Goal: Task Accomplishment & Management: Use online tool/utility

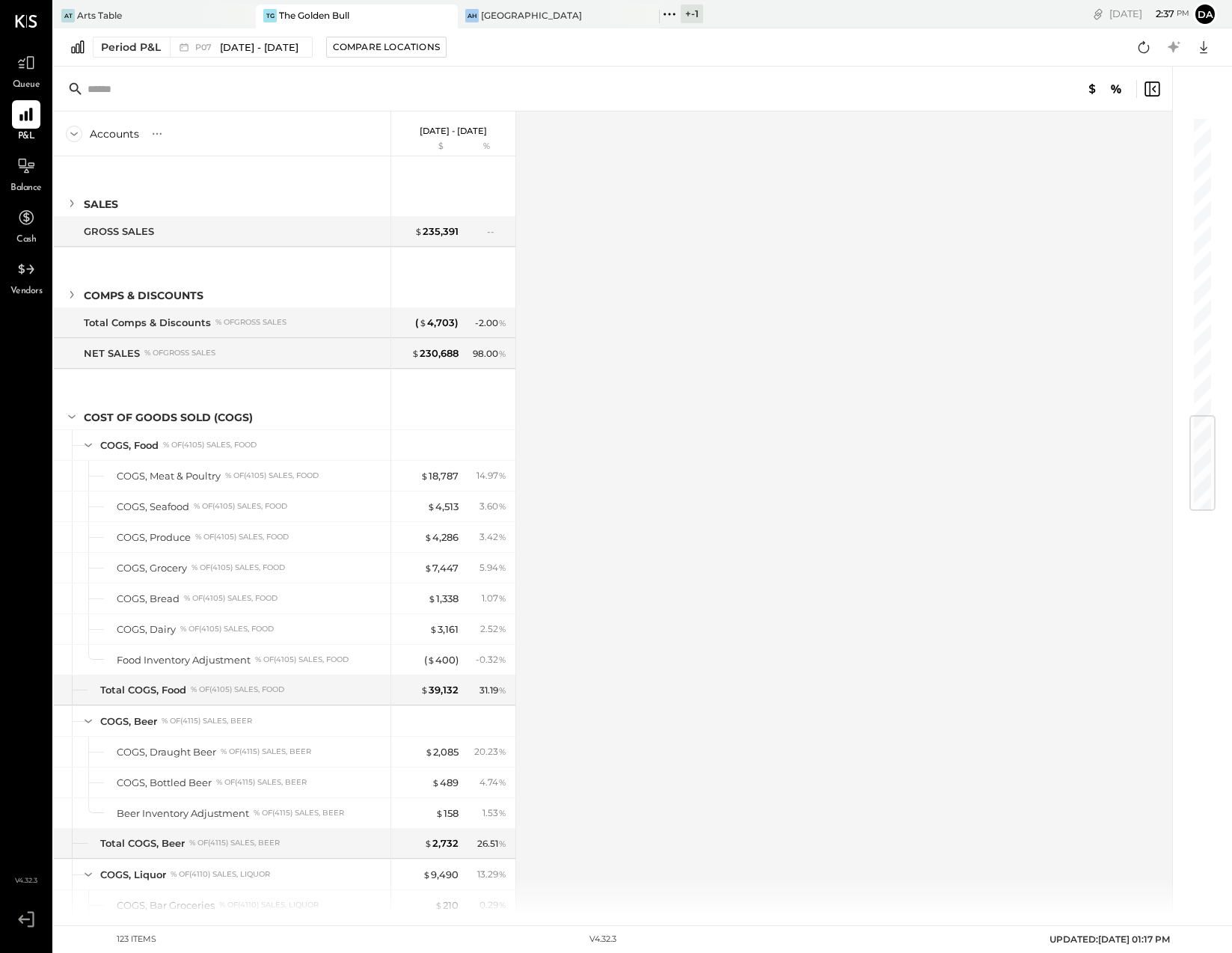
scroll to position [2371, 0]
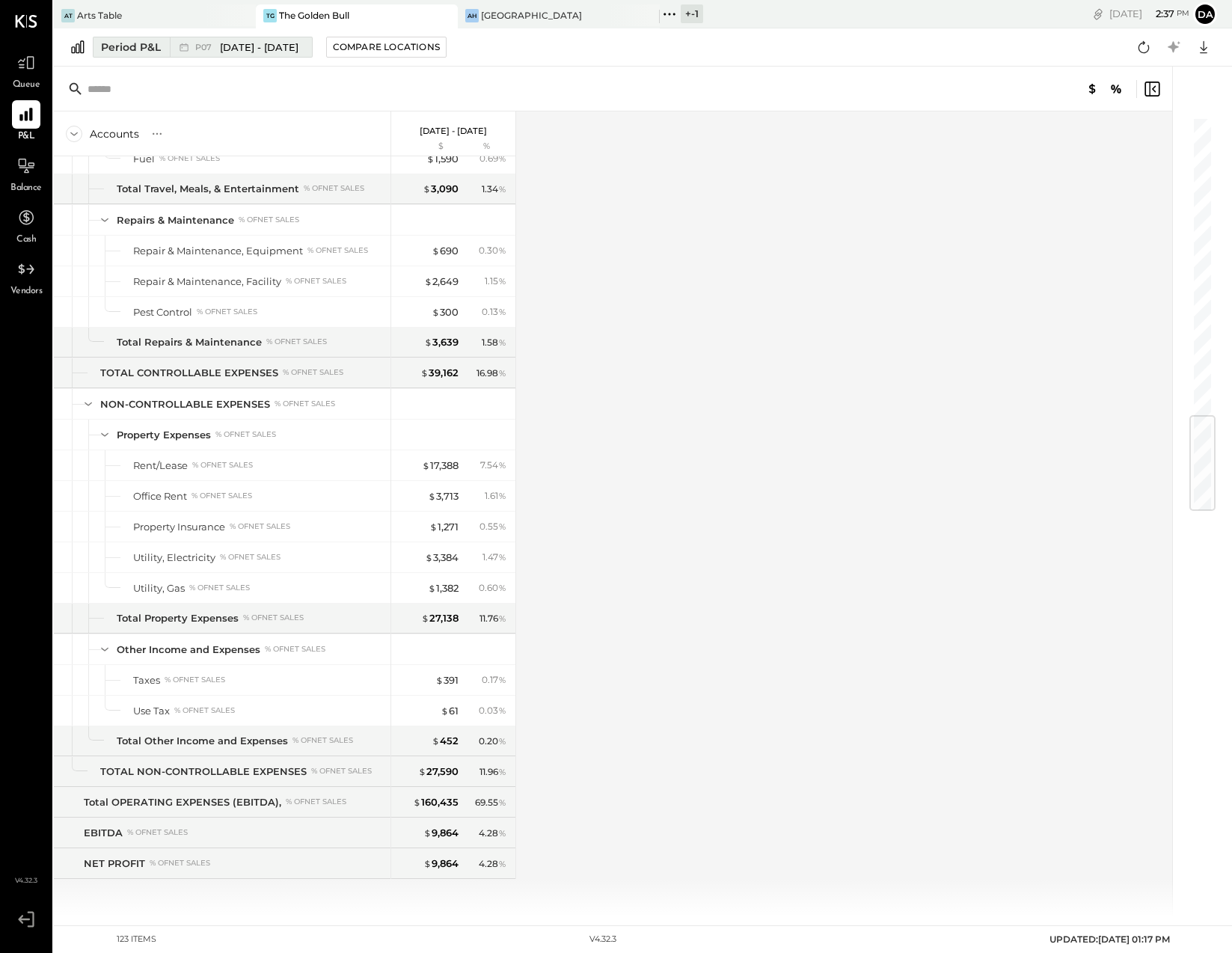
click at [110, 50] on div "Period P&L" at bounding box center [130, 48] width 60 height 15
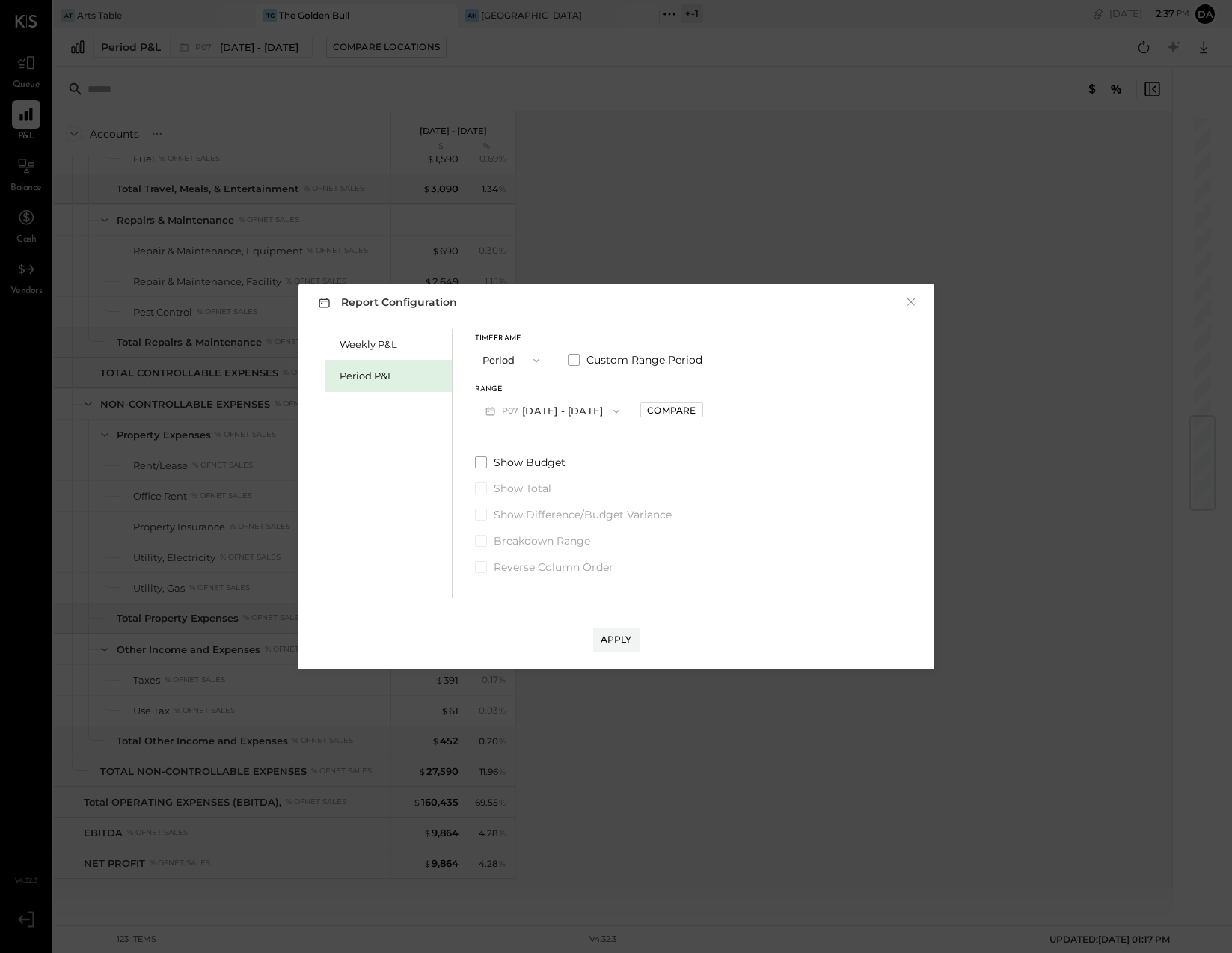
click at [508, 403] on button "P07 [DATE] - [DATE]" at bounding box center [553, 411] width 156 height 28
click at [525, 632] on span "[DATE] - [DATE]" at bounding box center [542, 631] width 71 height 12
click at [617, 633] on div "Apply" at bounding box center [616, 638] width 31 height 12
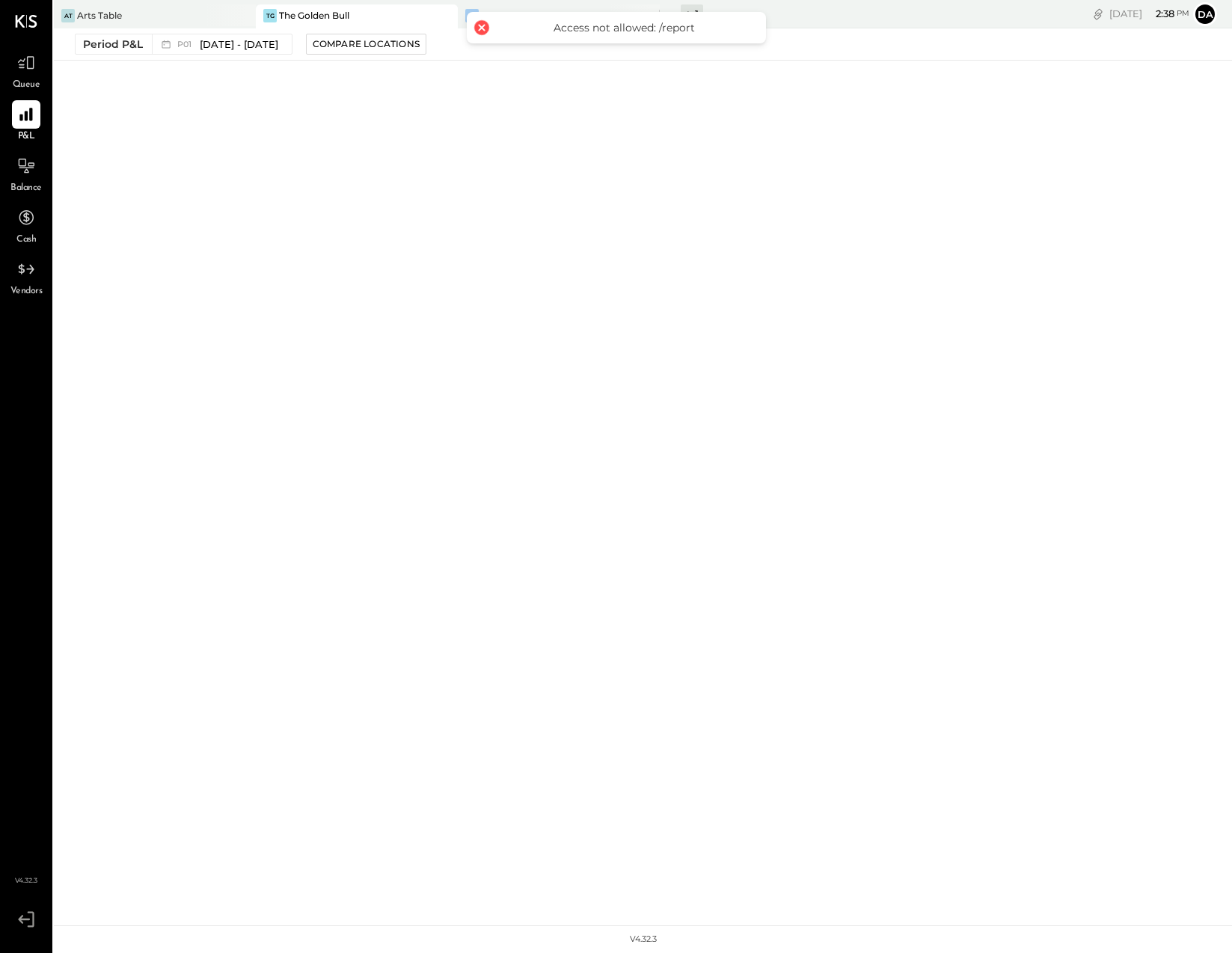
click at [479, 28] on div at bounding box center [481, 28] width 21 height 21
click at [481, 32] on div at bounding box center [481, 28] width 21 height 21
click at [481, 27] on div at bounding box center [481, 28] width 21 height 21
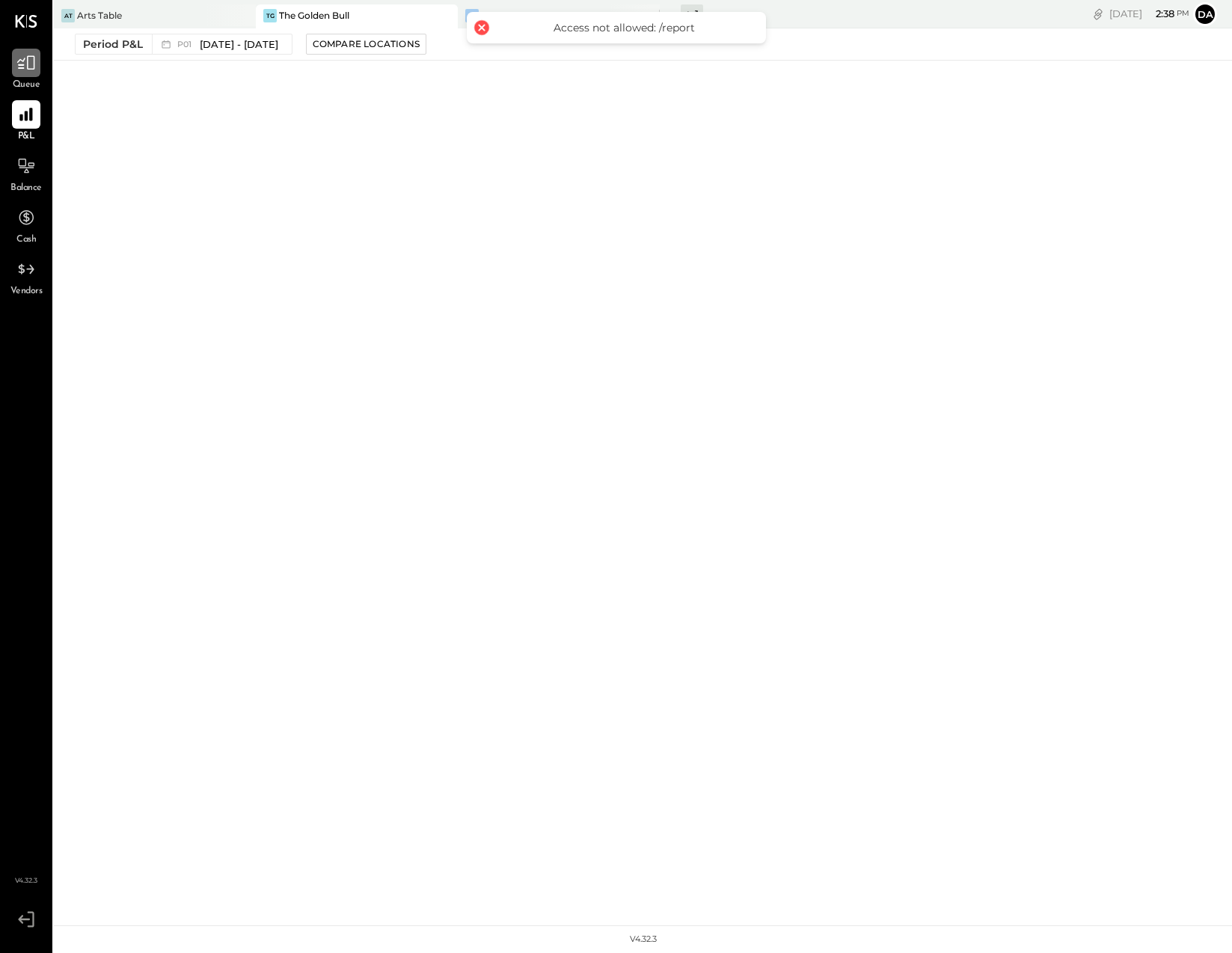
click at [23, 60] on icon at bounding box center [26, 63] width 18 height 14
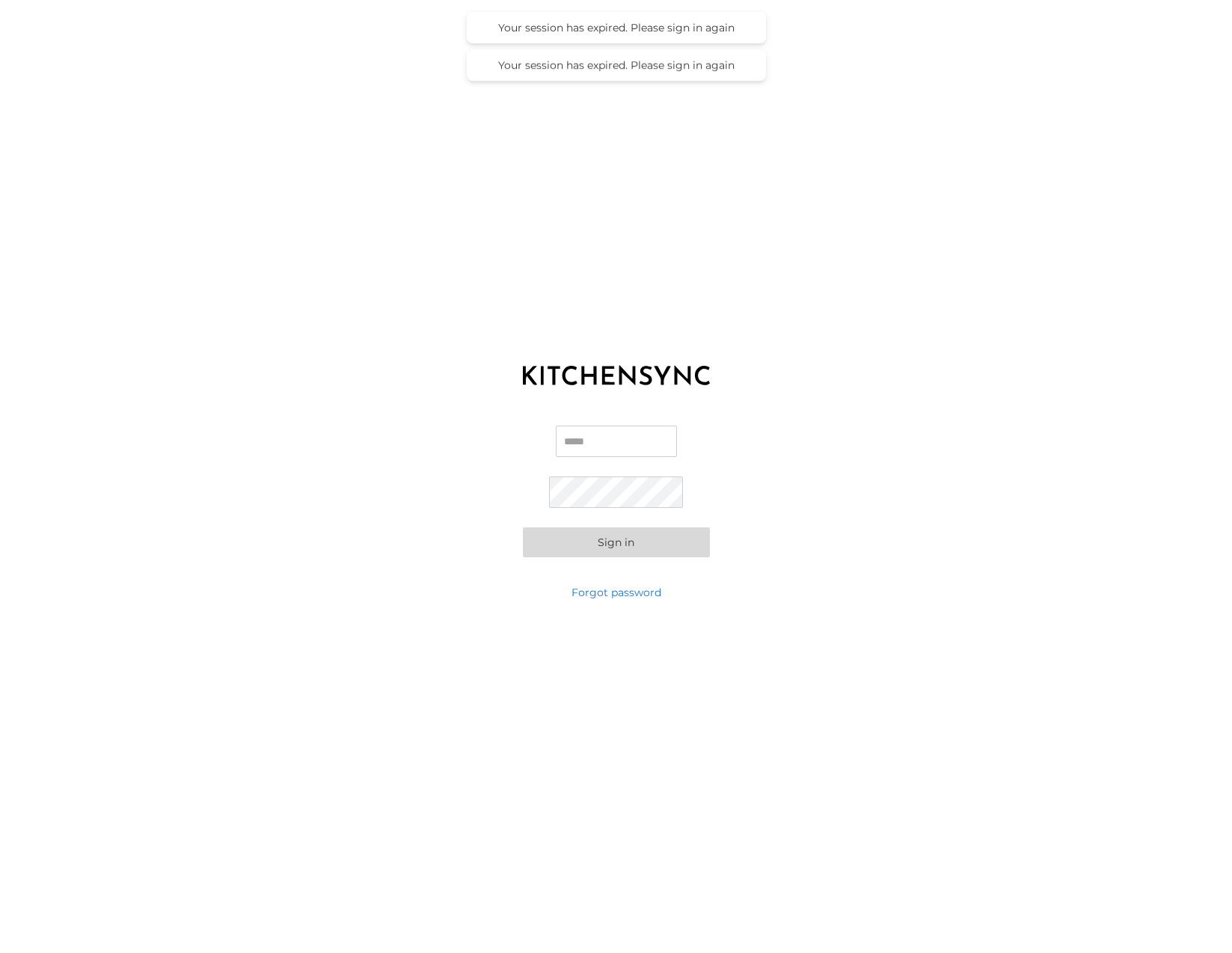
click at [569, 439] on input "Email" at bounding box center [616, 440] width 121 height 31
type input "**********"
click at [585, 549] on button "Sign in" at bounding box center [616, 541] width 187 height 29
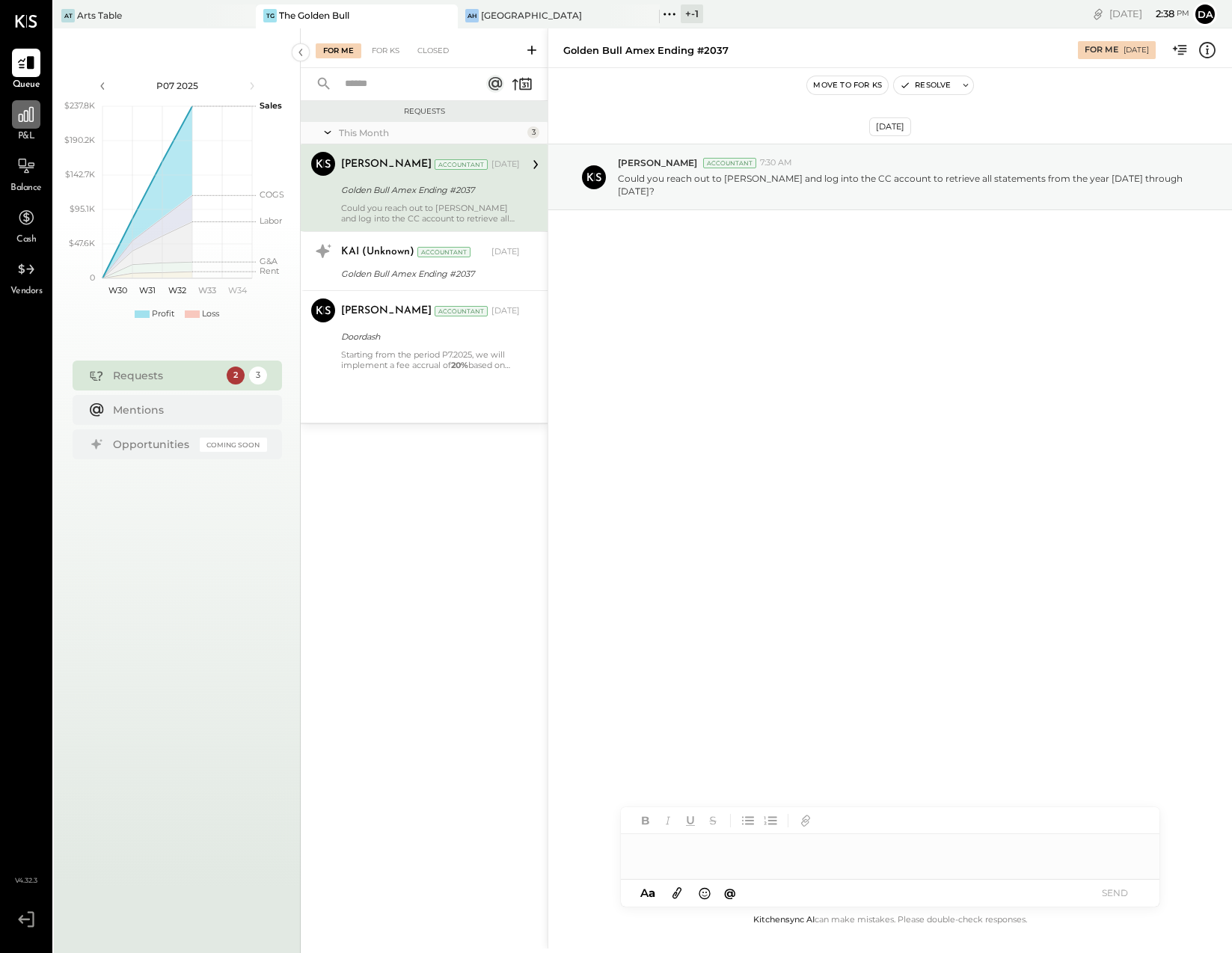
click at [24, 121] on icon at bounding box center [27, 114] width 15 height 15
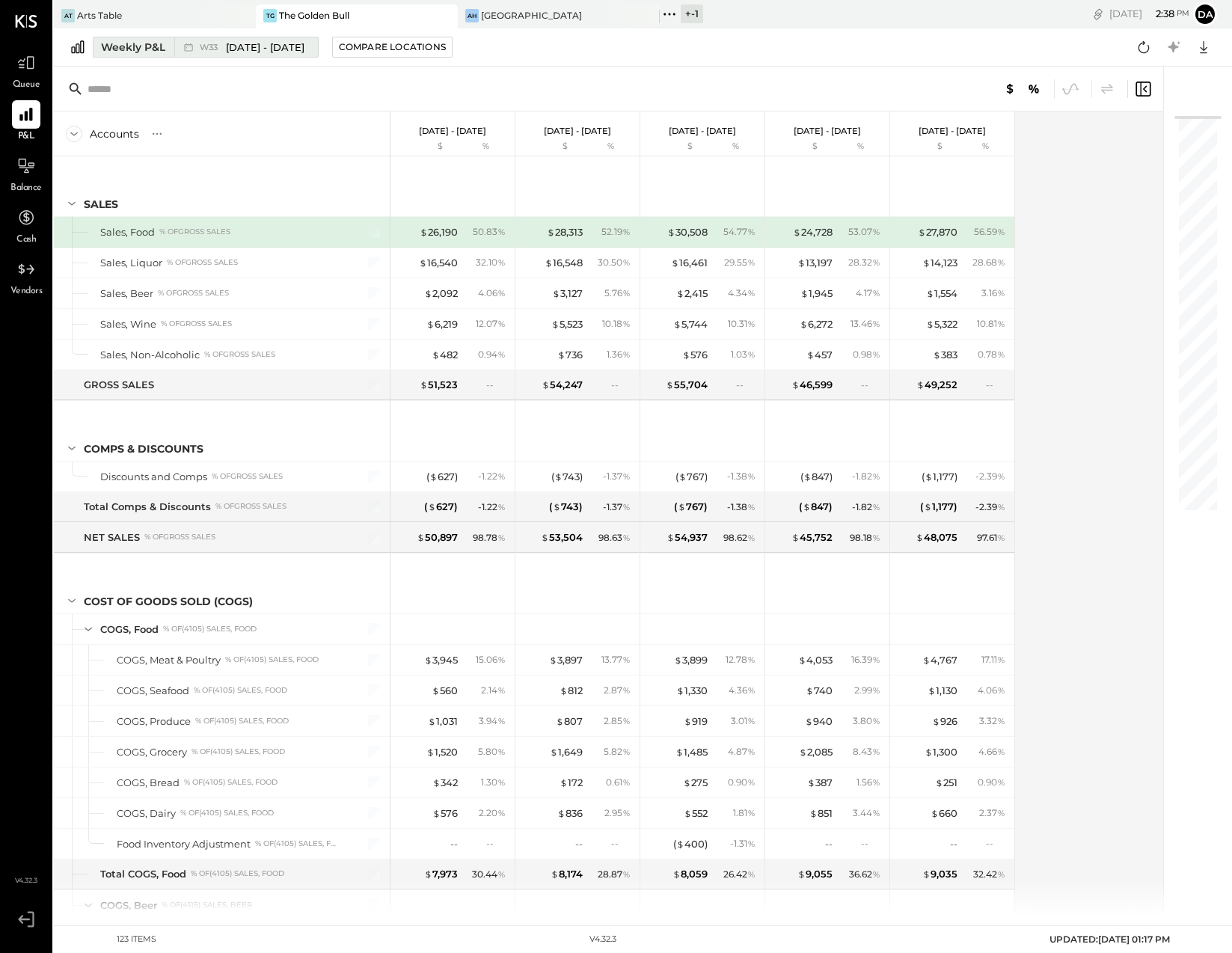
click at [119, 45] on div "Weekly P&L" at bounding box center [133, 48] width 65 height 15
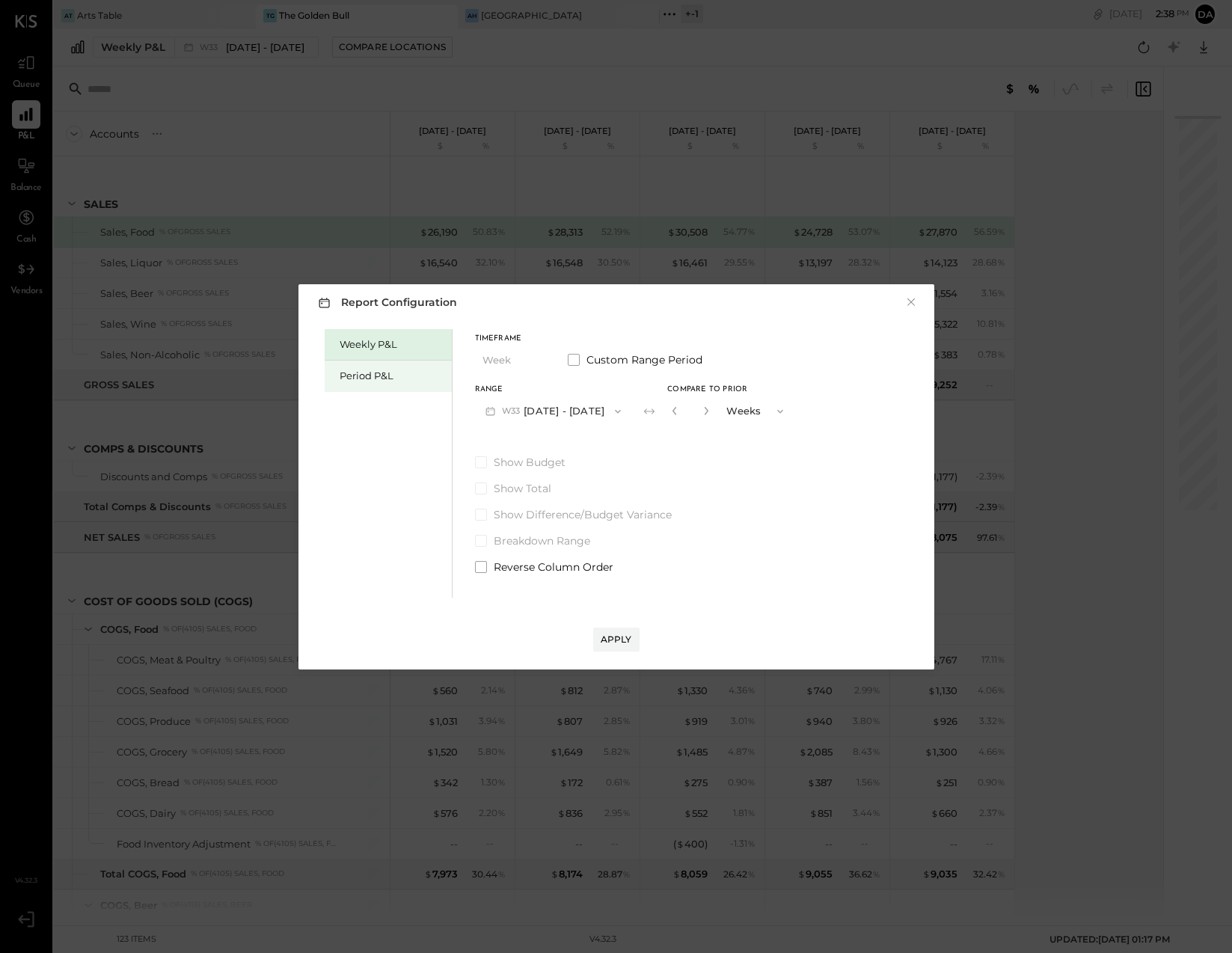
click at [366, 376] on div "Period P&L" at bounding box center [392, 376] width 105 height 14
click at [488, 411] on icon "button" at bounding box center [490, 411] width 16 height 16
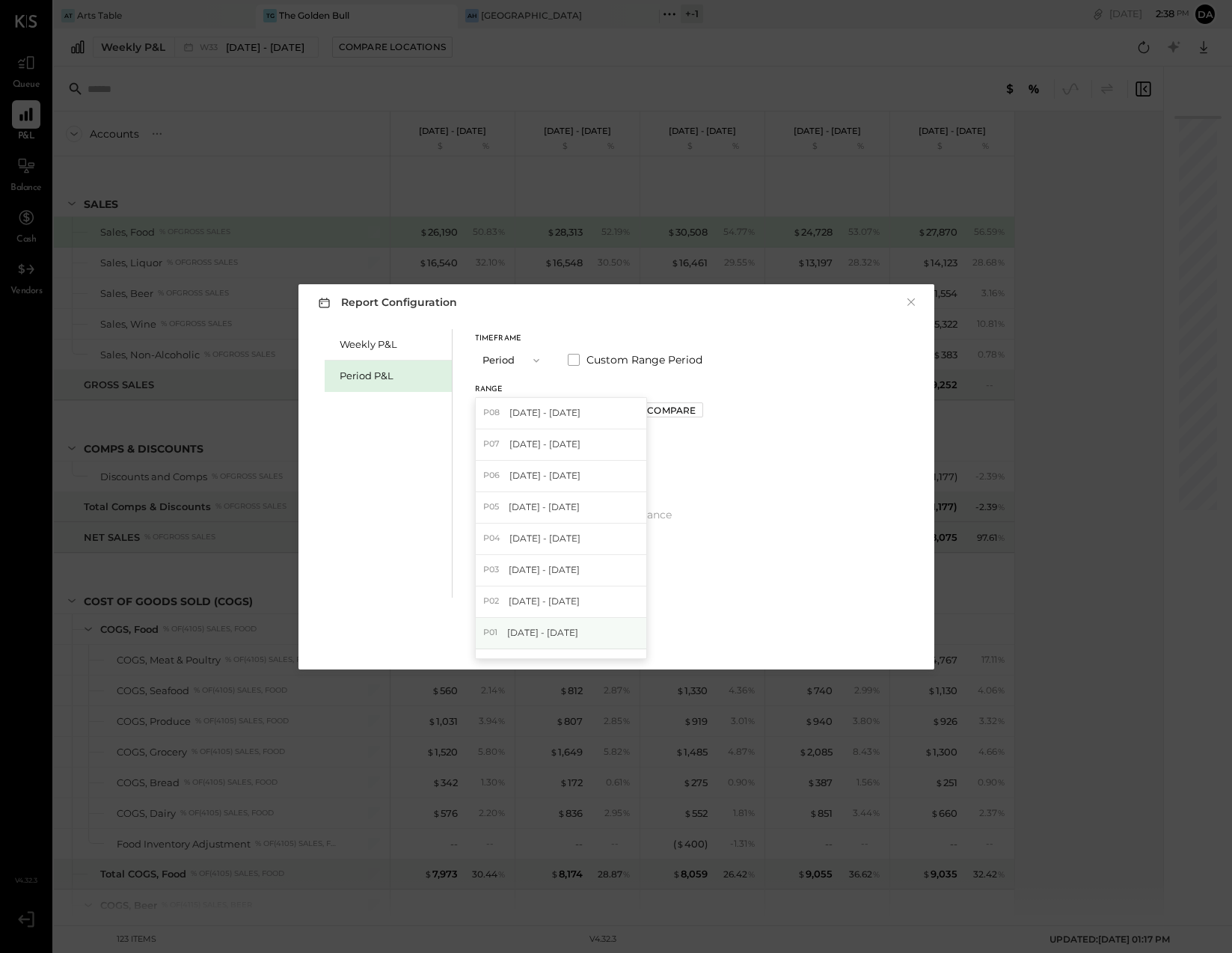
click at [523, 633] on span "[DATE] - [DATE]" at bounding box center [542, 632] width 71 height 12
click at [610, 638] on div "Apply" at bounding box center [616, 638] width 31 height 12
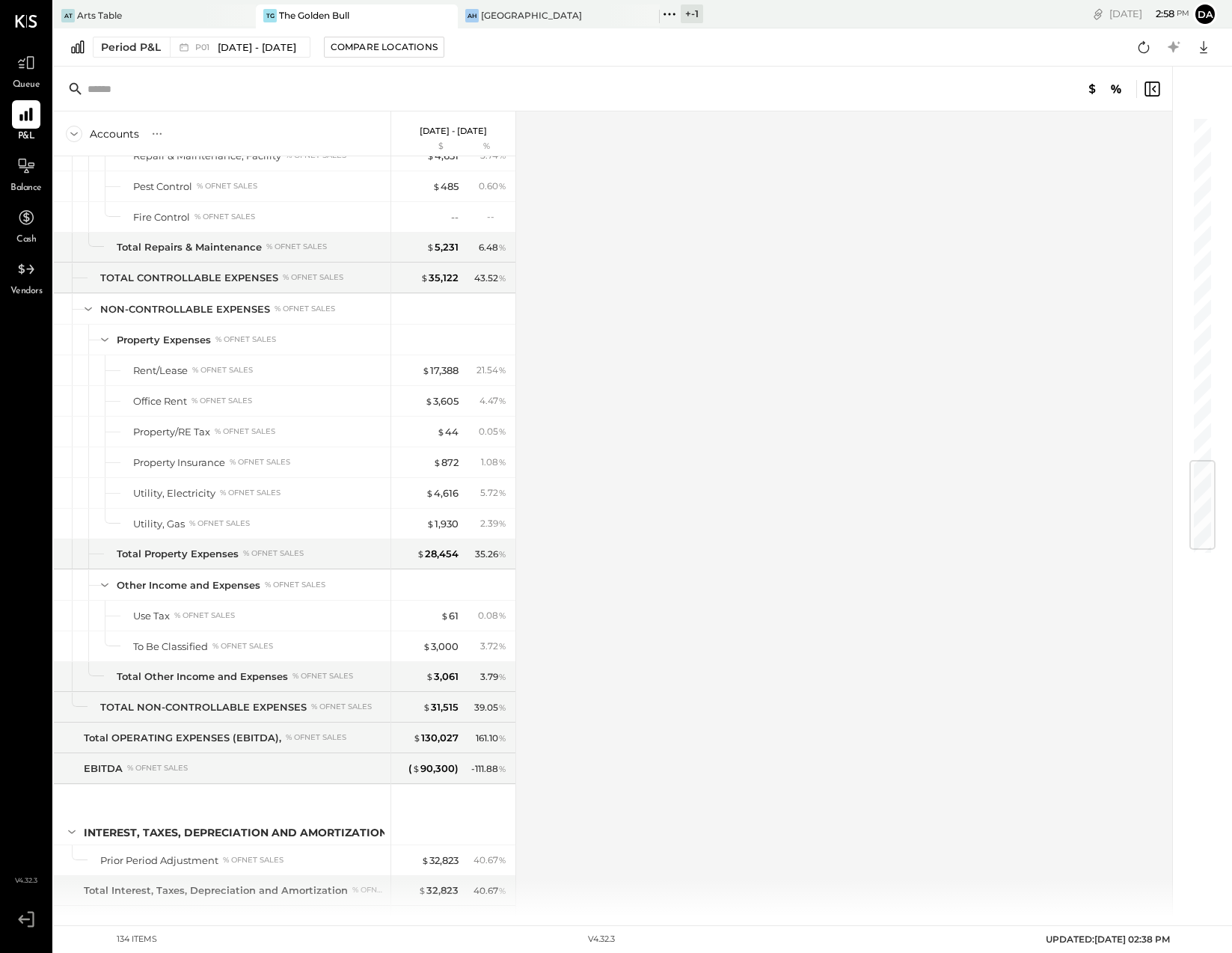
scroll to position [2922, 0]
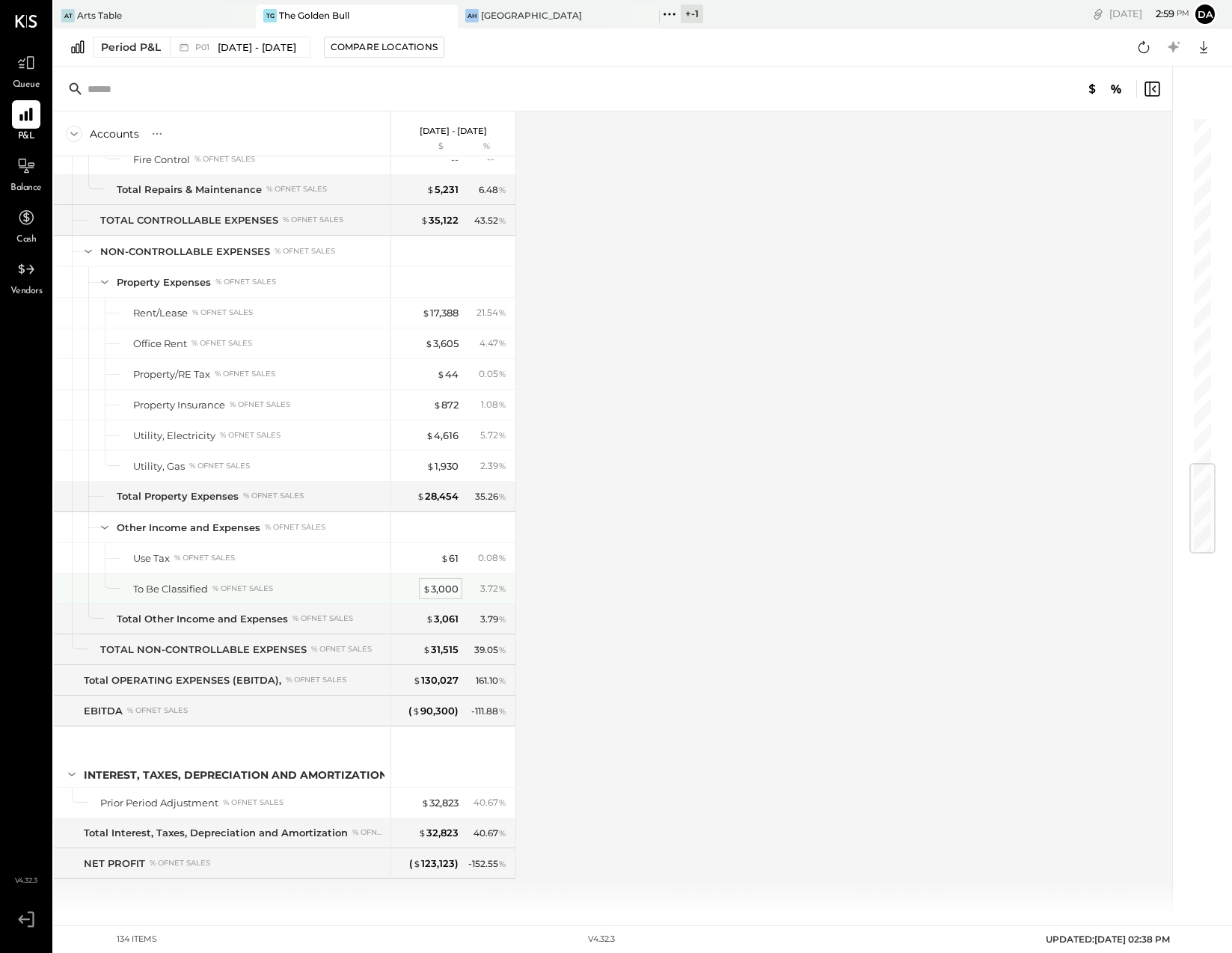
click at [443, 585] on div "$ 3,000" at bounding box center [440, 589] width 36 height 14
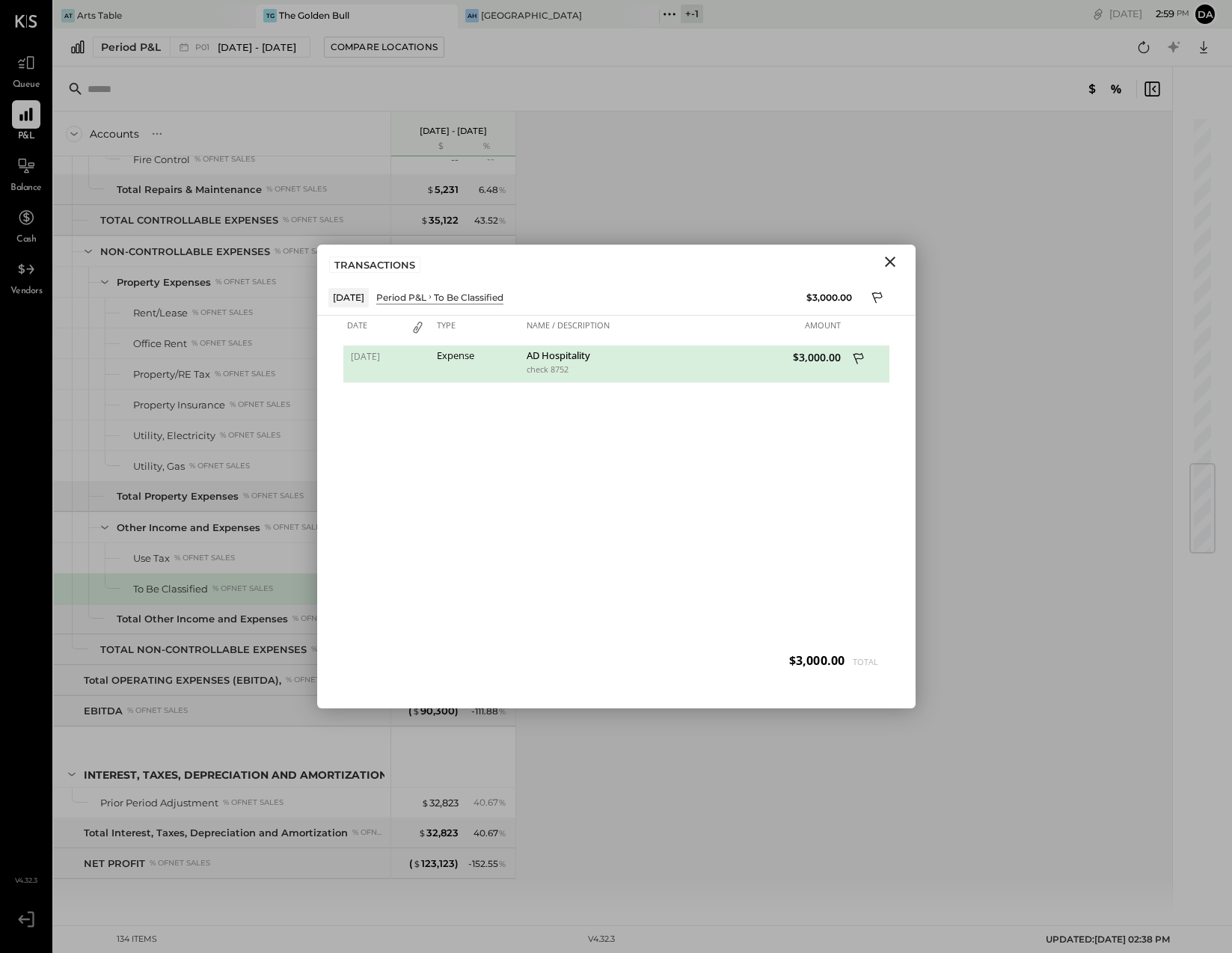
click at [888, 259] on icon "Close" at bounding box center [890, 262] width 18 height 18
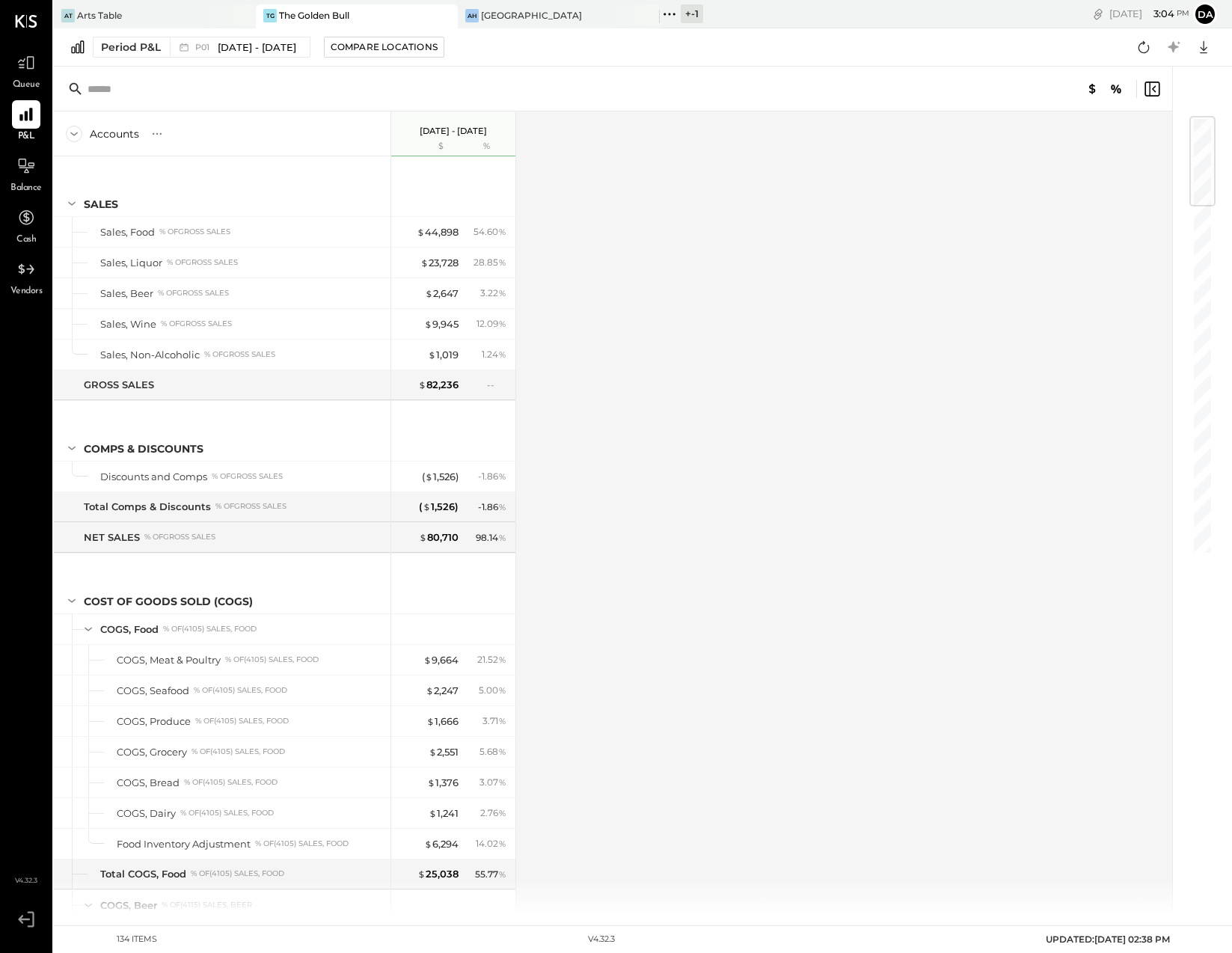
click at [86, 631] on icon at bounding box center [88, 629] width 16 height 16
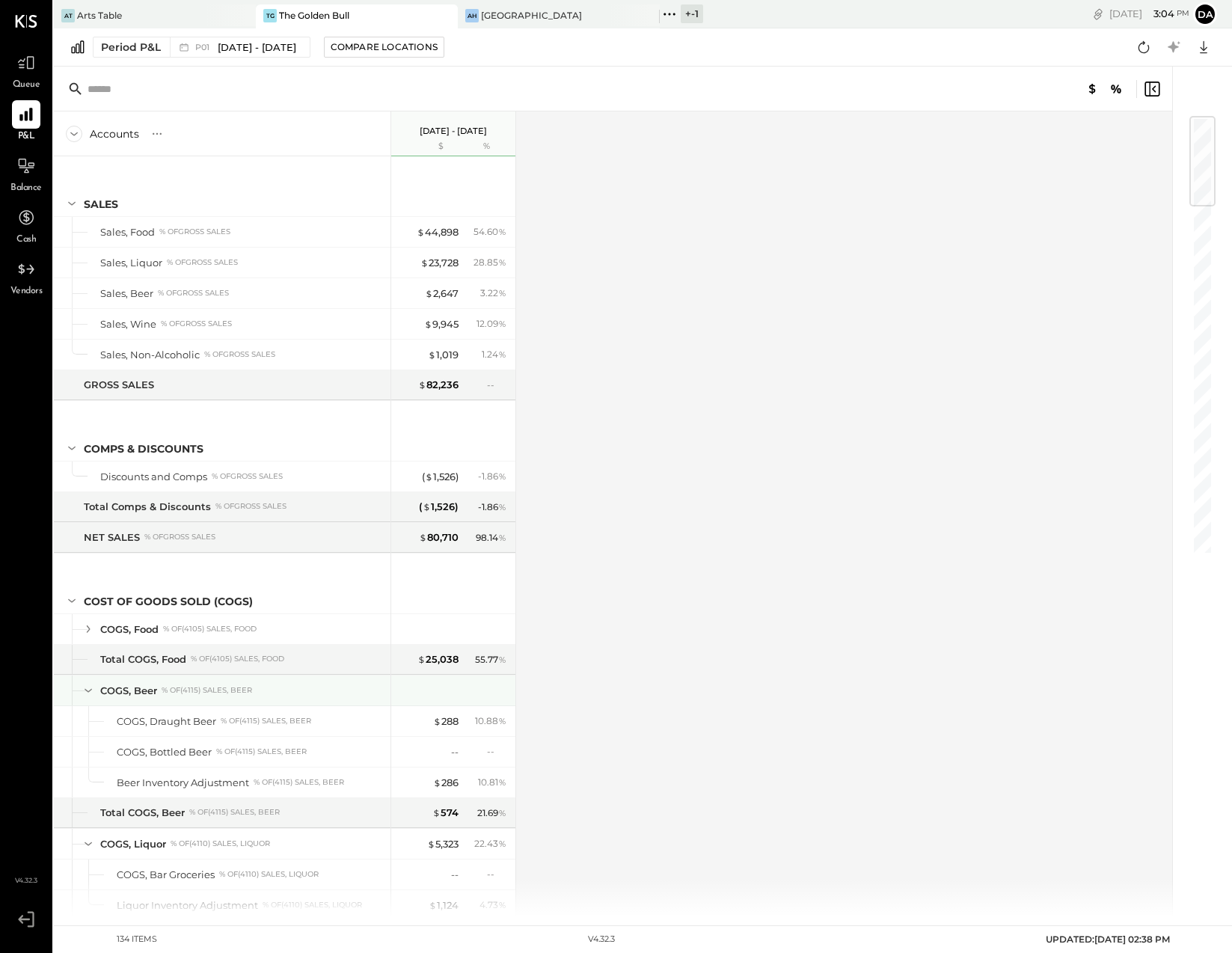
click at [87, 691] on icon at bounding box center [88, 690] width 8 height 4
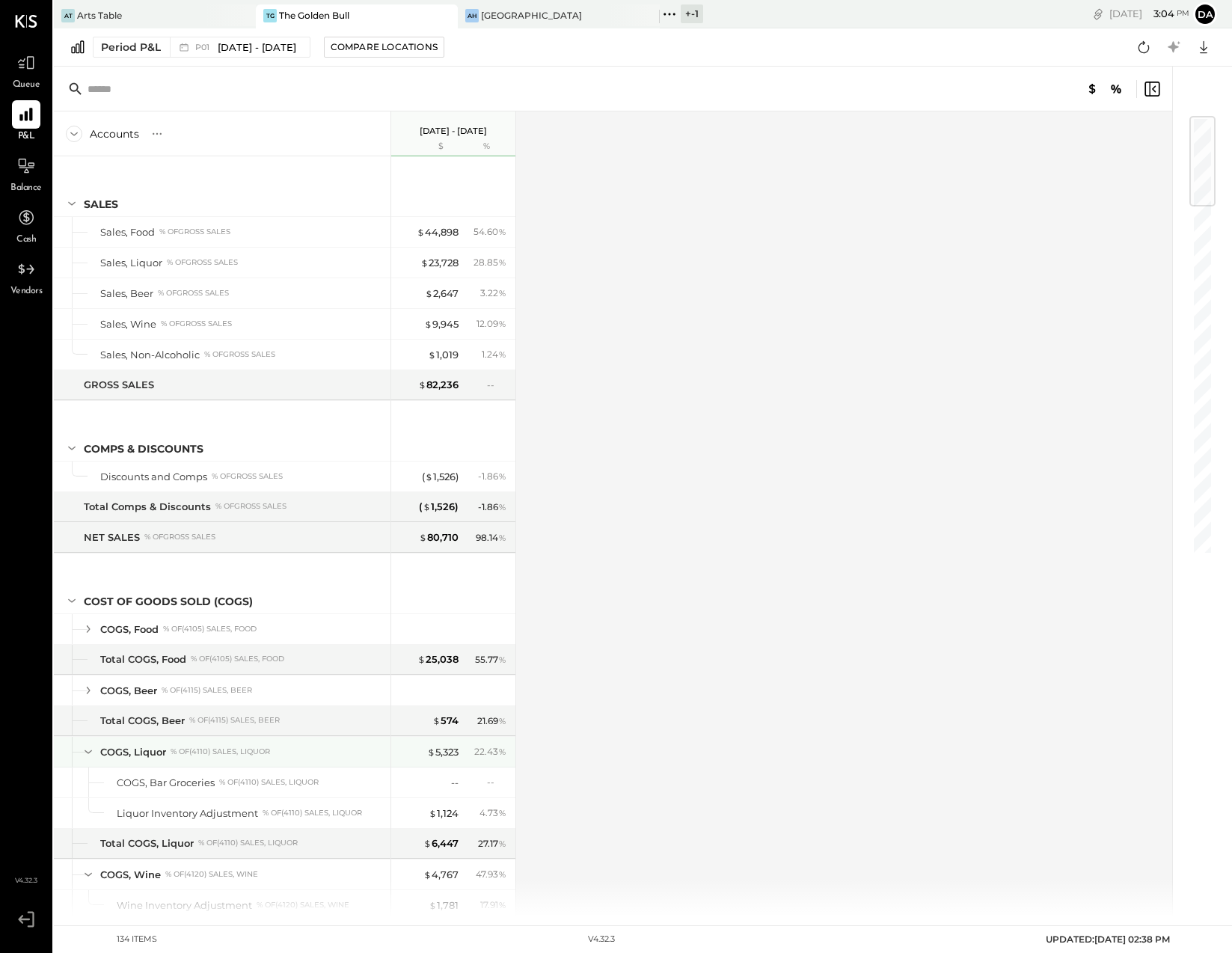
click at [84, 752] on icon at bounding box center [88, 751] width 16 height 16
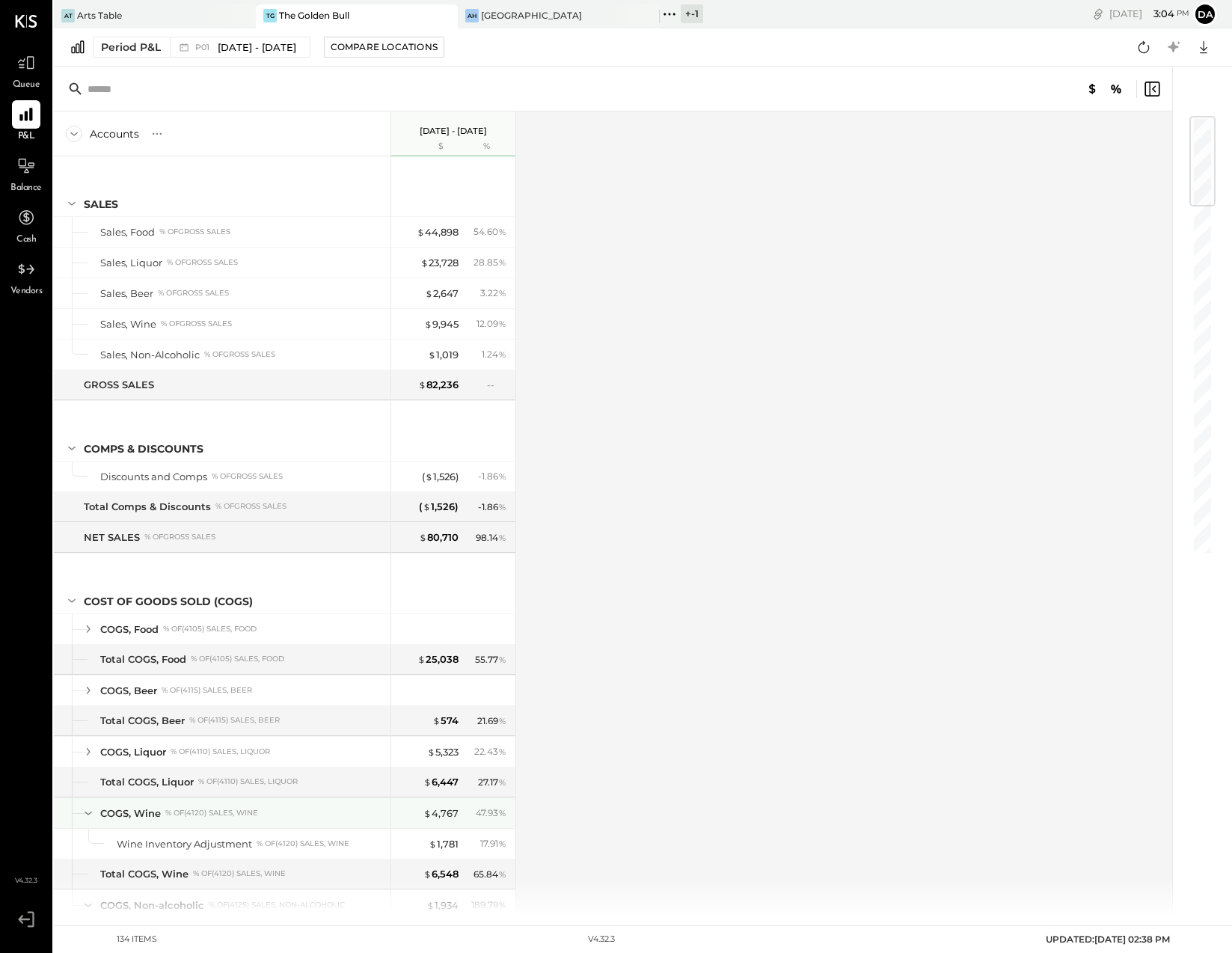
click at [93, 814] on icon at bounding box center [88, 812] width 16 height 16
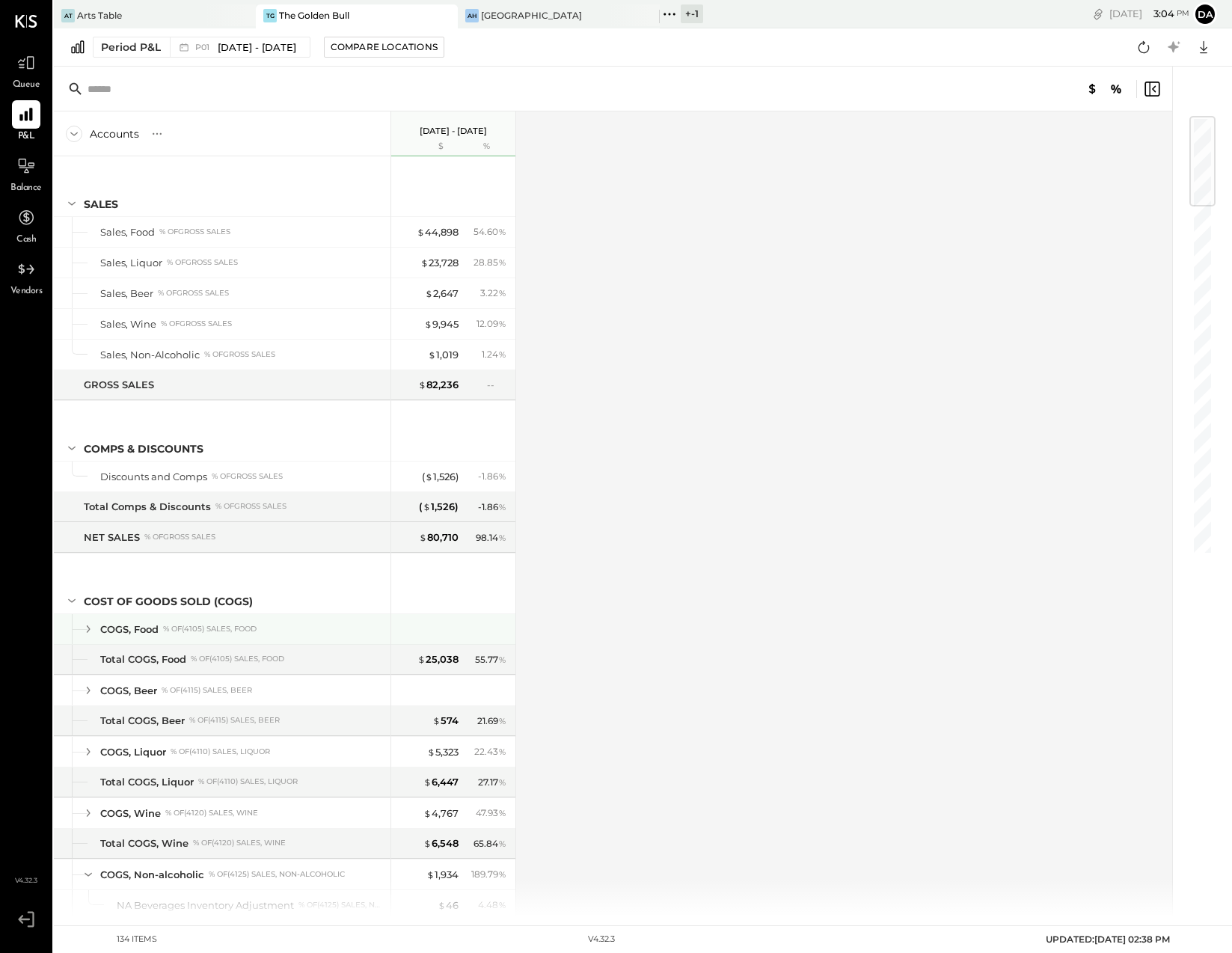
click at [89, 633] on icon at bounding box center [88, 629] width 16 height 16
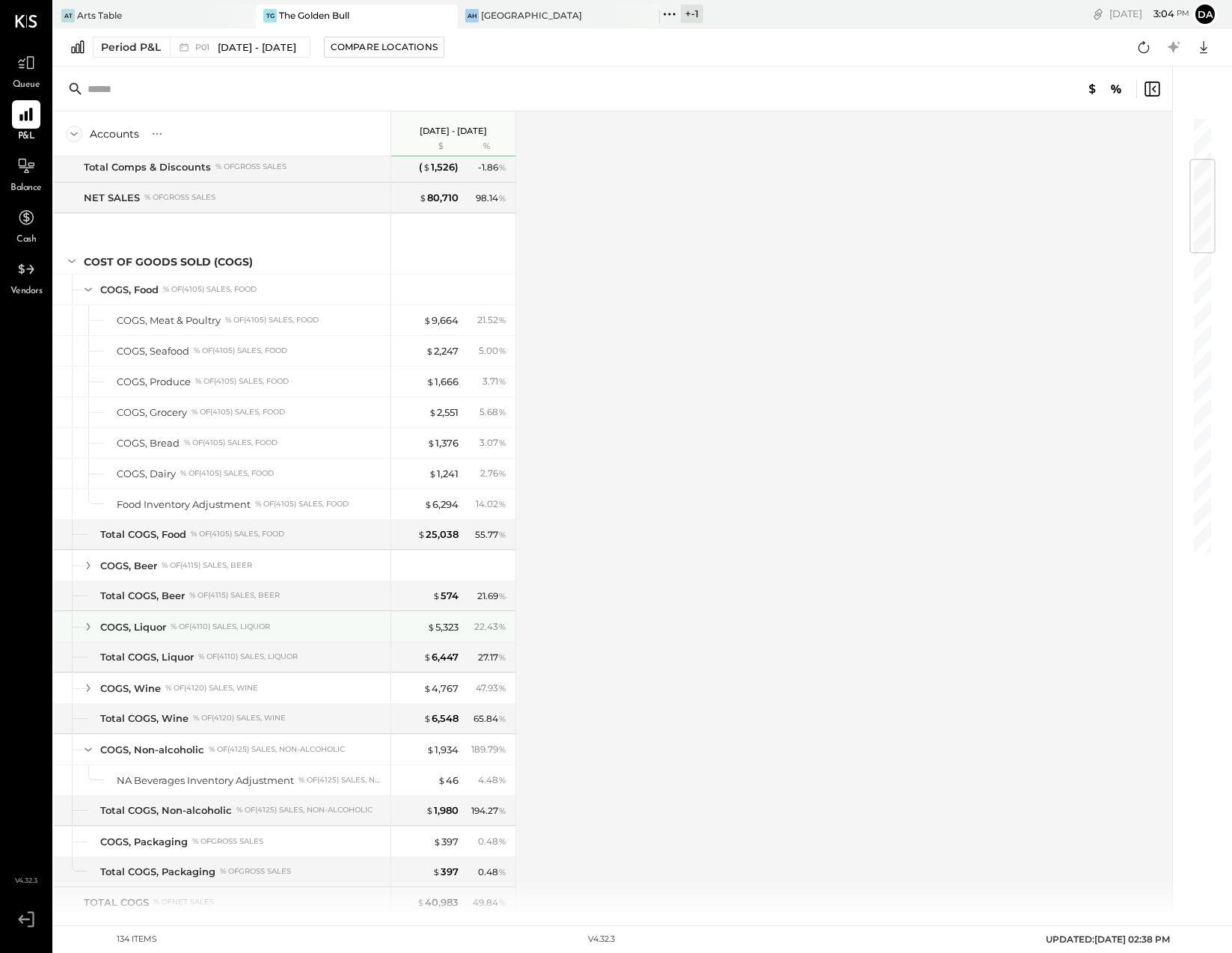
scroll to position [342, 0]
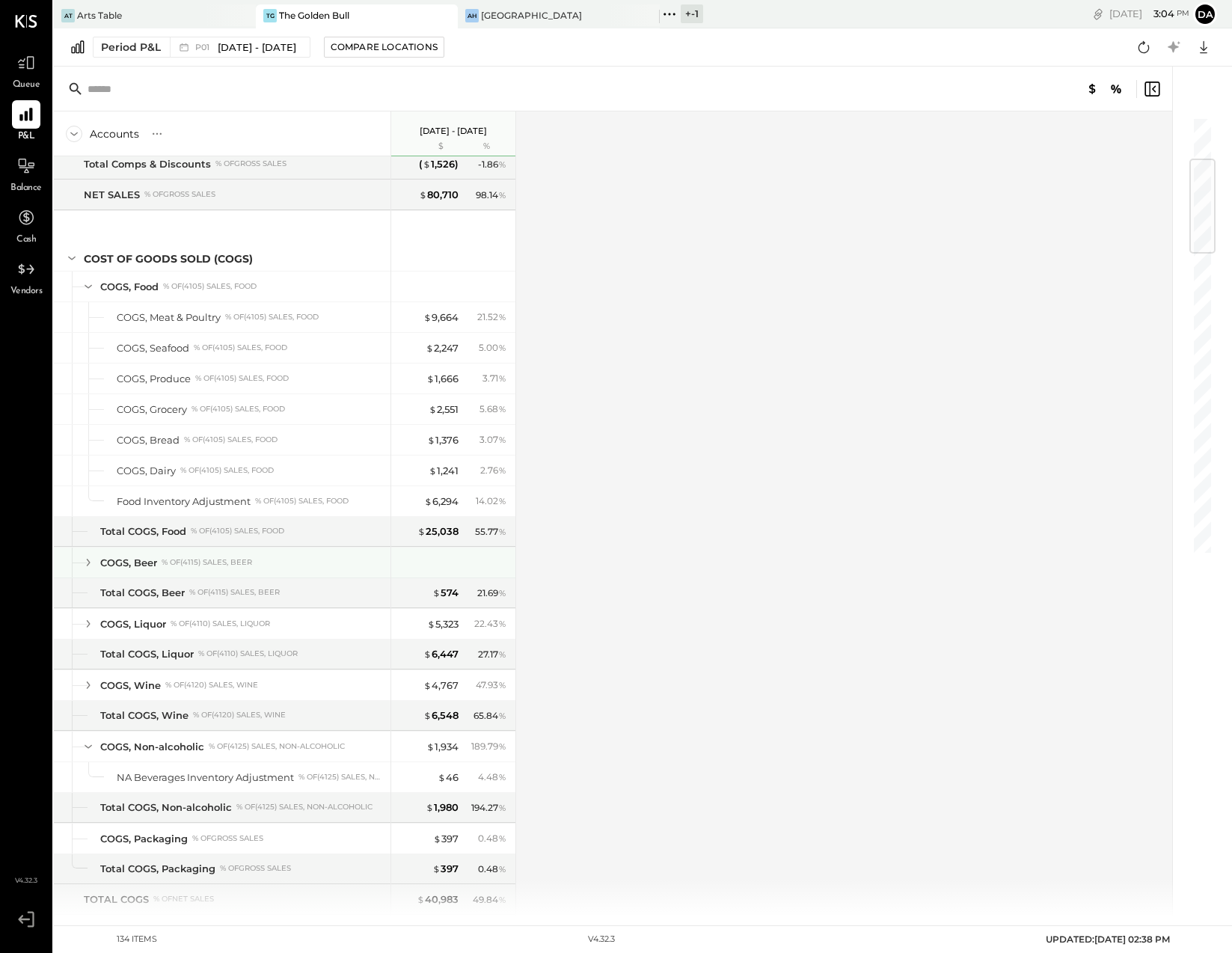
click at [85, 567] on icon at bounding box center [88, 562] width 16 height 16
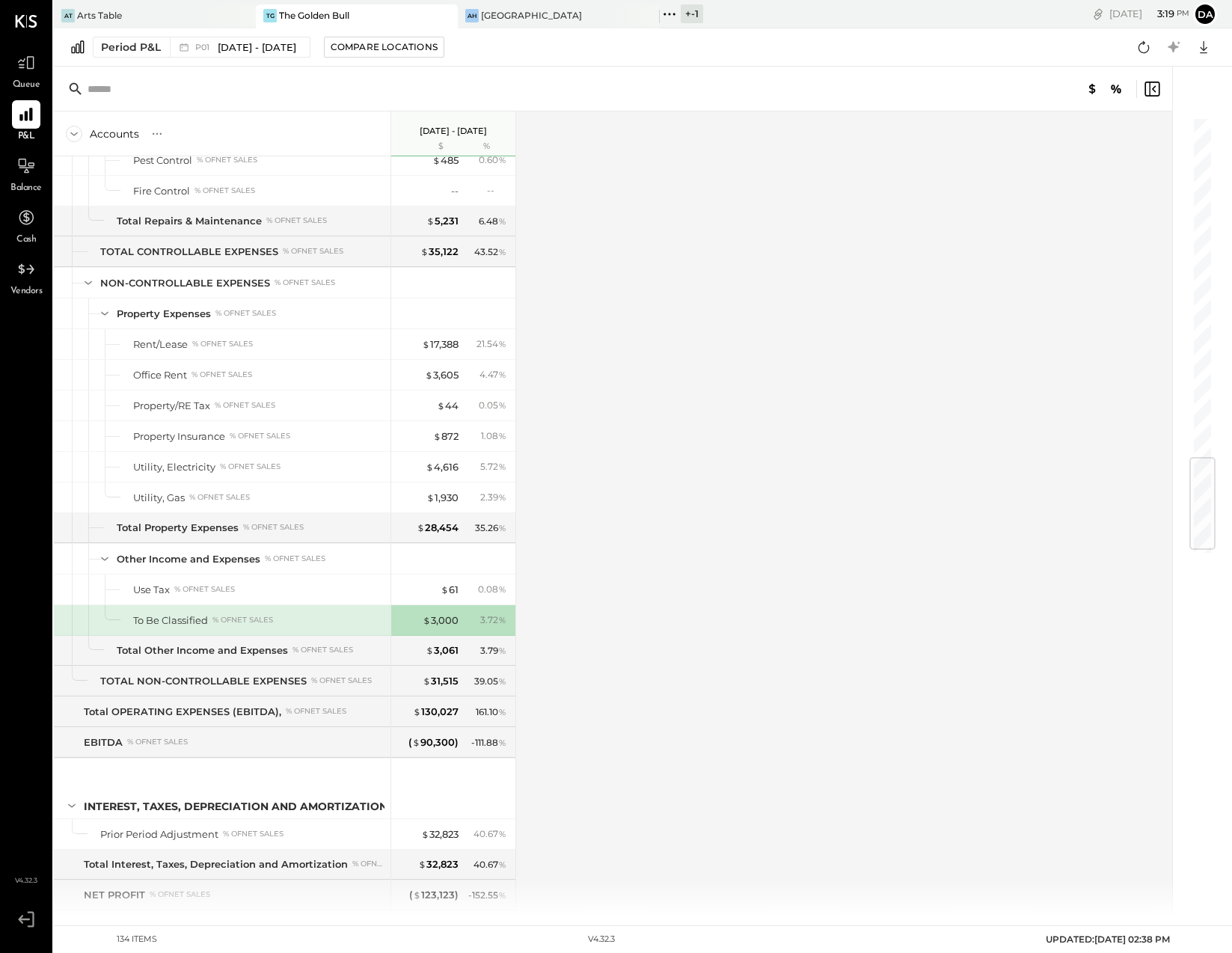
scroll to position [2830, 0]
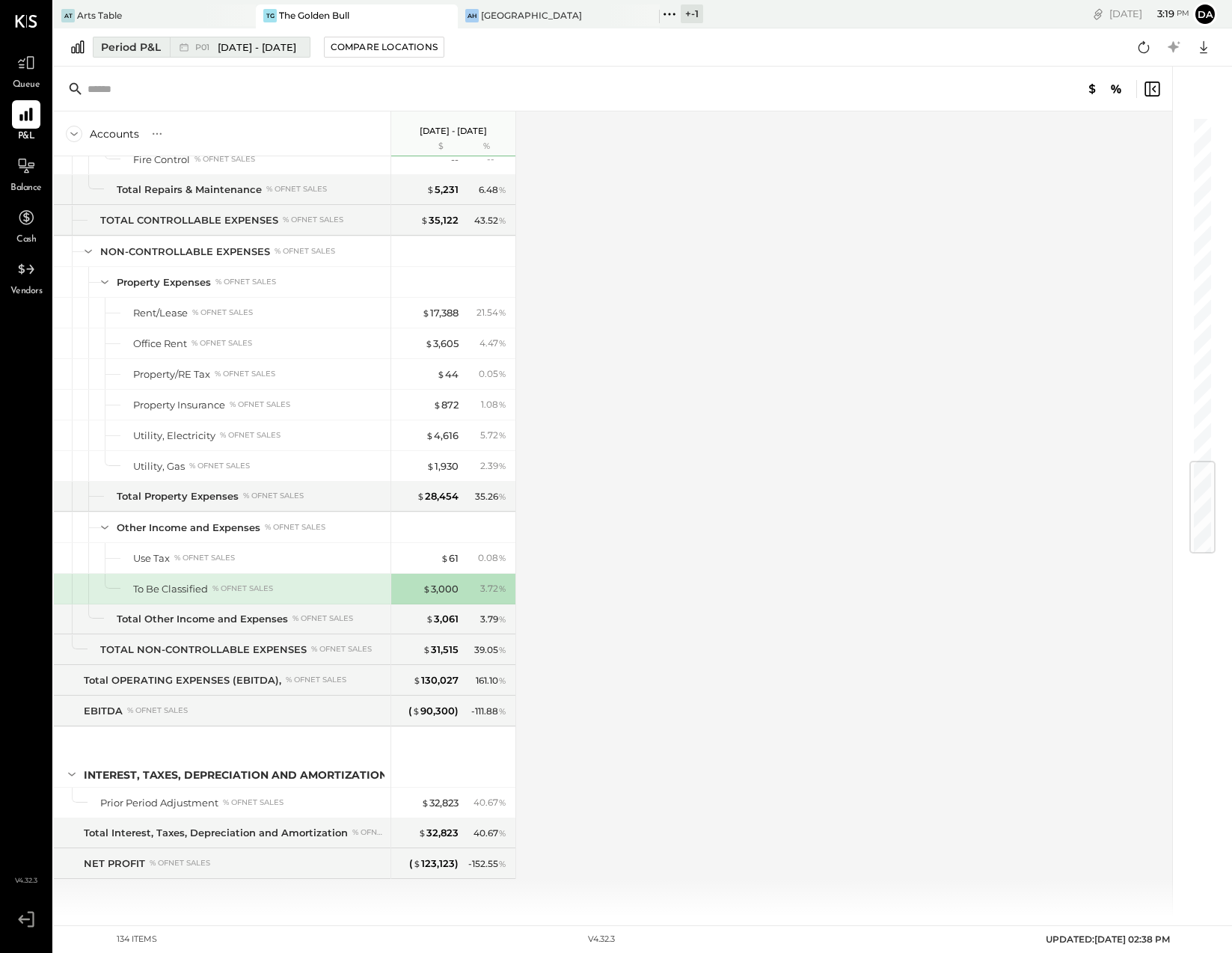
click at [223, 46] on span "[DATE] - [DATE]" at bounding box center [257, 47] width 79 height 14
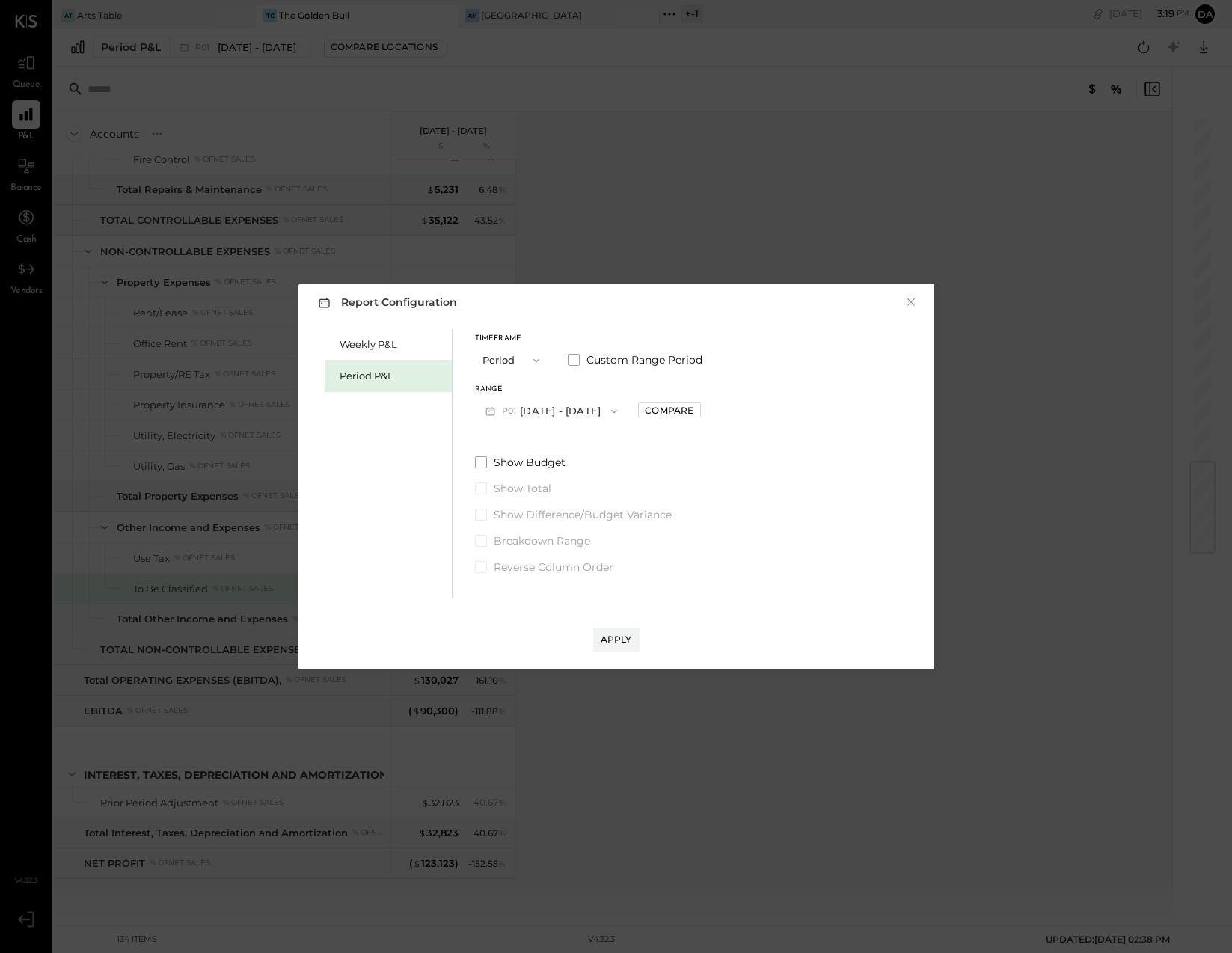
click at [492, 407] on icon "button" at bounding box center [490, 411] width 16 height 16
click at [510, 602] on span "[DATE] - [DATE]" at bounding box center [544, 600] width 71 height 12
click at [611, 632] on div "Apply" at bounding box center [616, 638] width 31 height 12
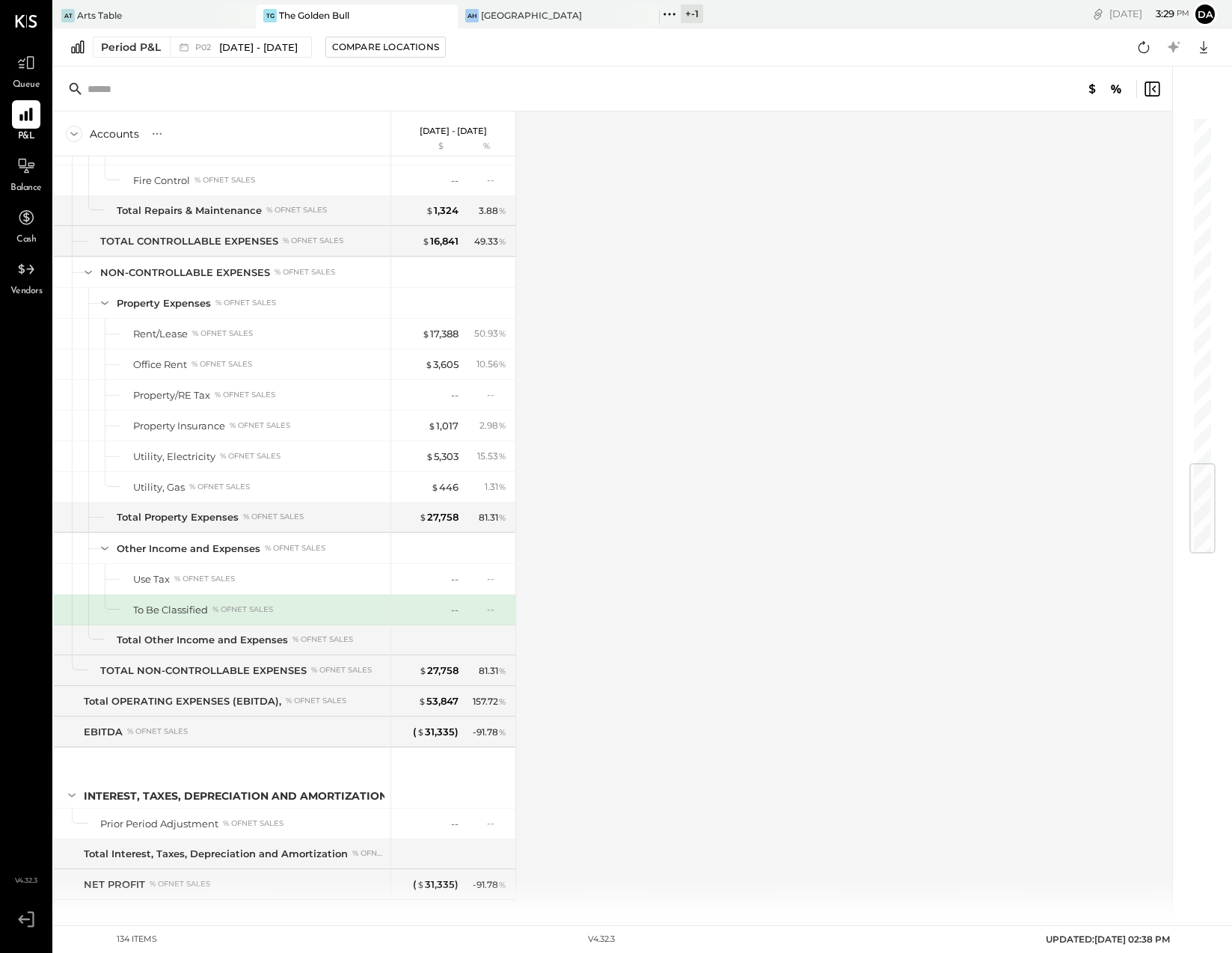
scroll to position [2922, 0]
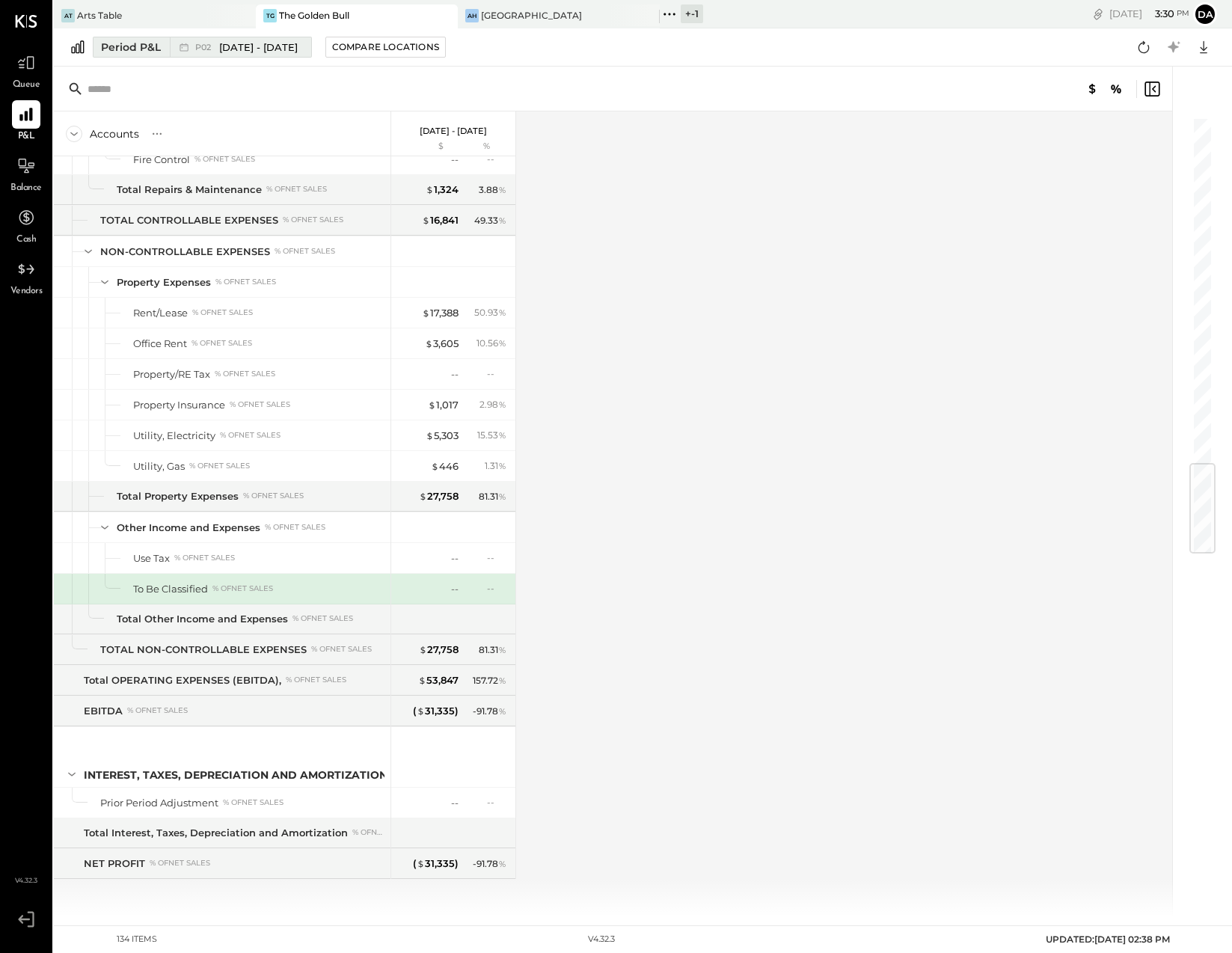
click at [122, 47] on div "Period P&L" at bounding box center [130, 48] width 60 height 15
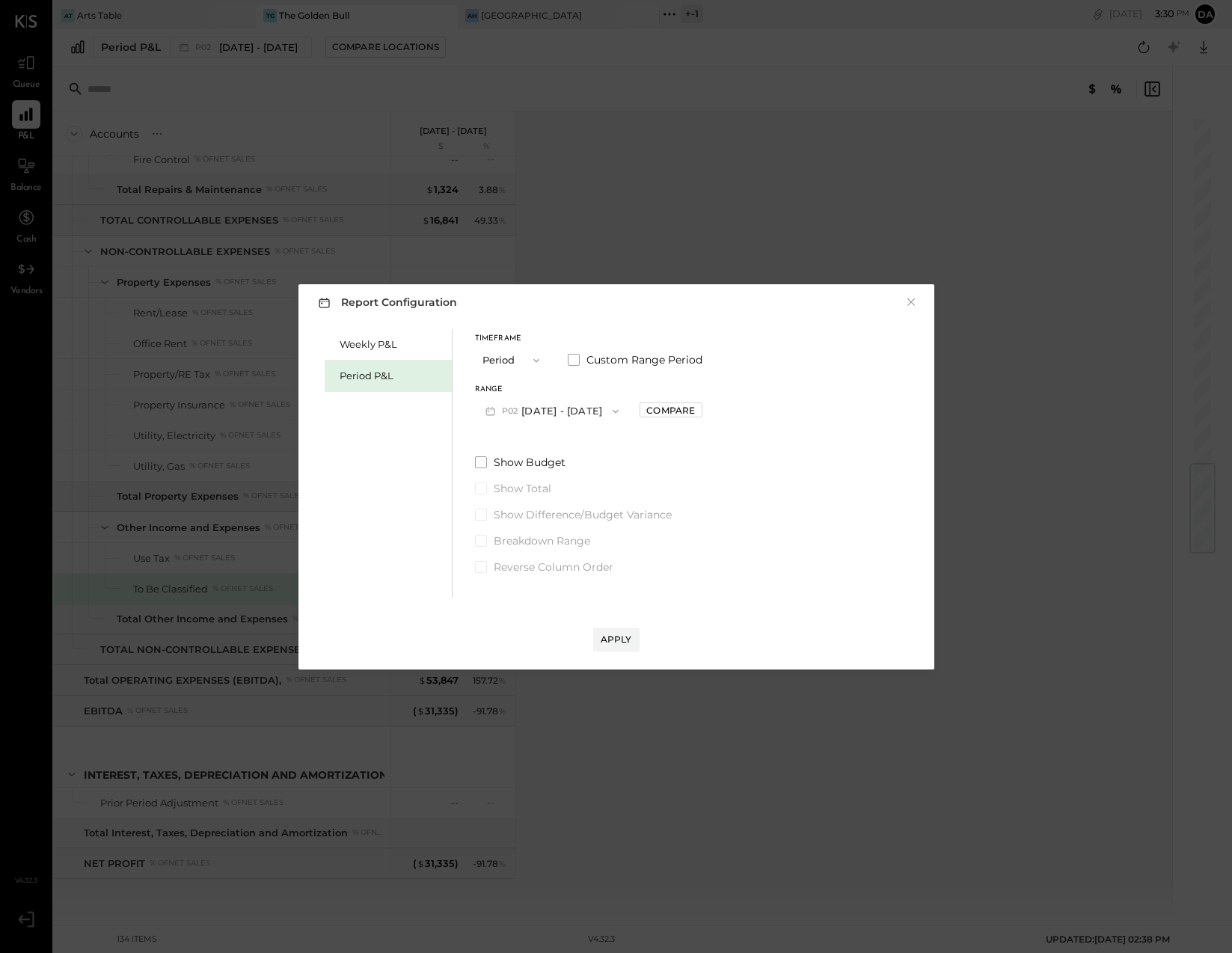
click at [502, 414] on span "P02" at bounding box center [512, 411] width 20 height 12
click at [523, 573] on span "[DATE] - [DATE]" at bounding box center [544, 569] width 71 height 12
click at [614, 636] on div "Apply" at bounding box center [616, 638] width 31 height 12
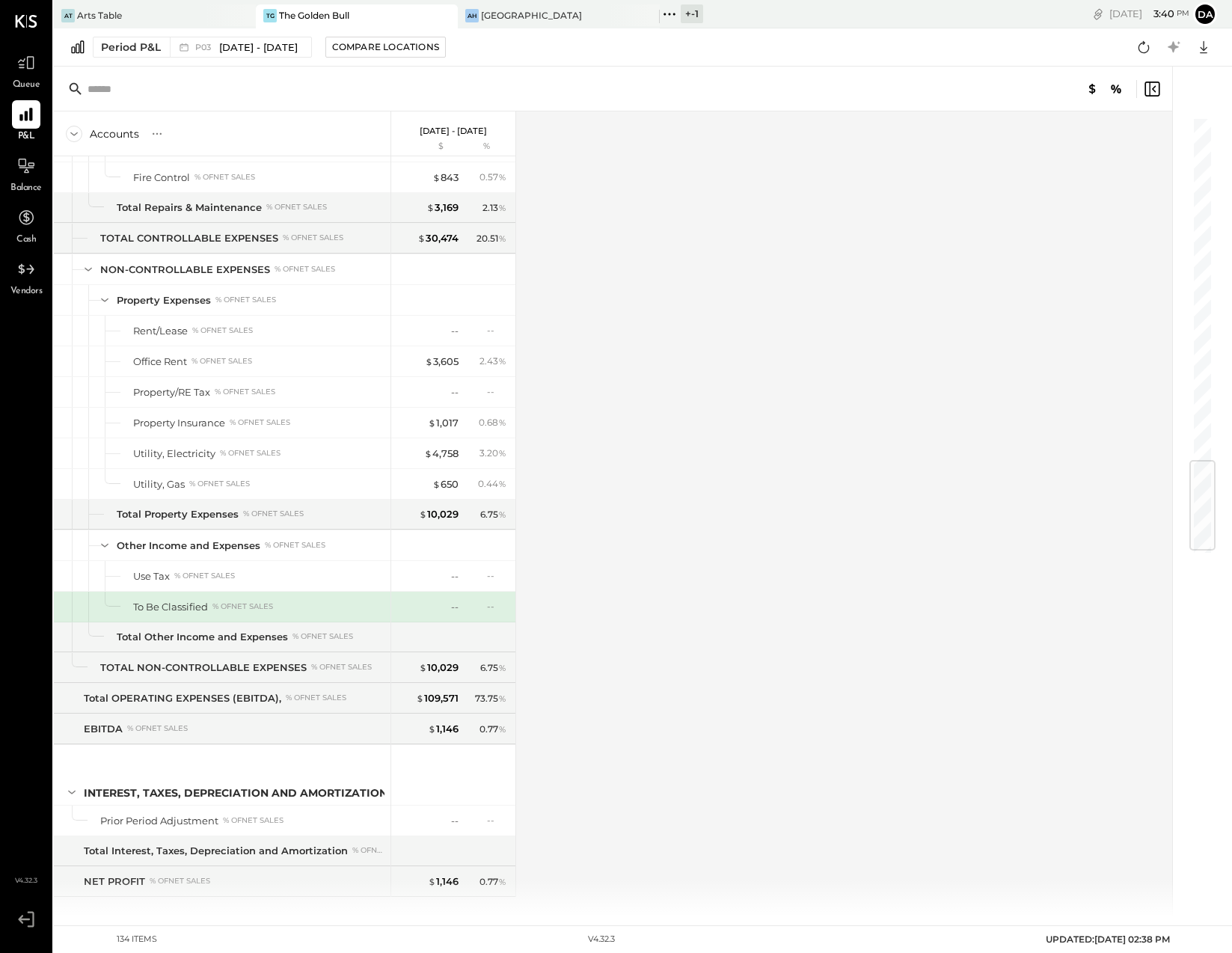
scroll to position [2922, 0]
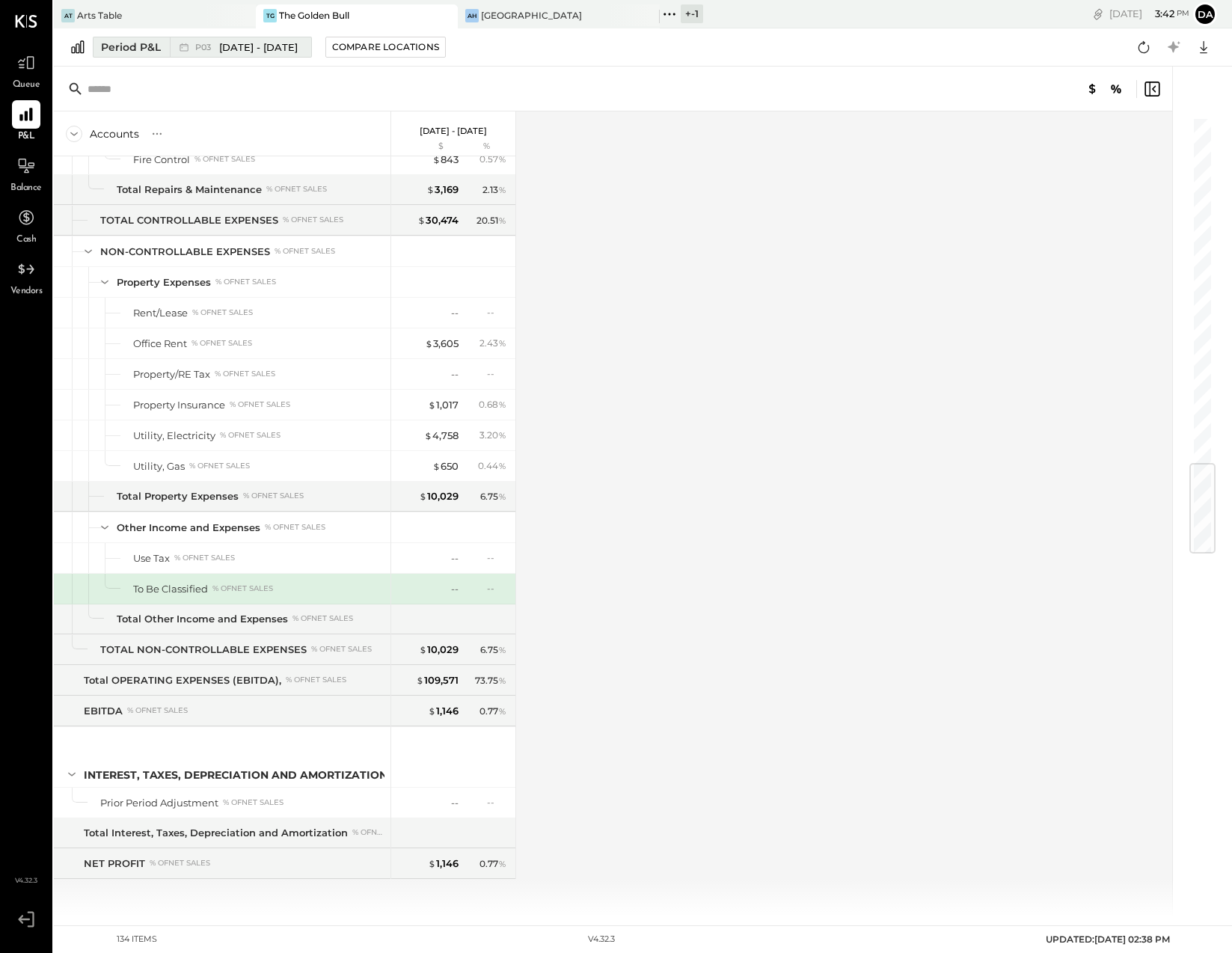
click at [181, 45] on icon at bounding box center [185, 48] width 15 height 15
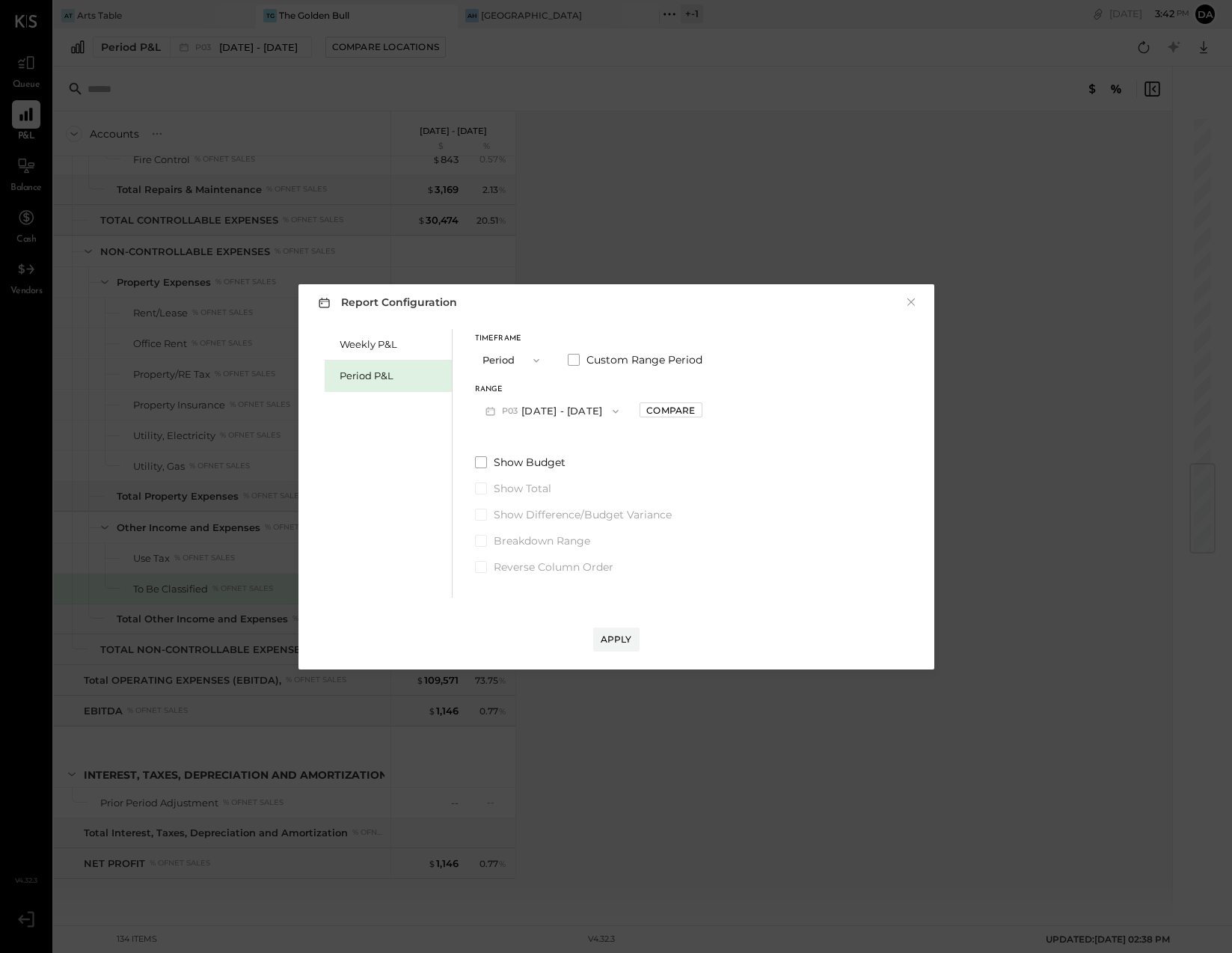
click at [496, 408] on icon "button" at bounding box center [490, 411] width 16 height 16
click at [516, 538] on span "[DATE] - [DATE]" at bounding box center [545, 537] width 71 height 12
click at [611, 642] on div "Apply" at bounding box center [616, 638] width 31 height 12
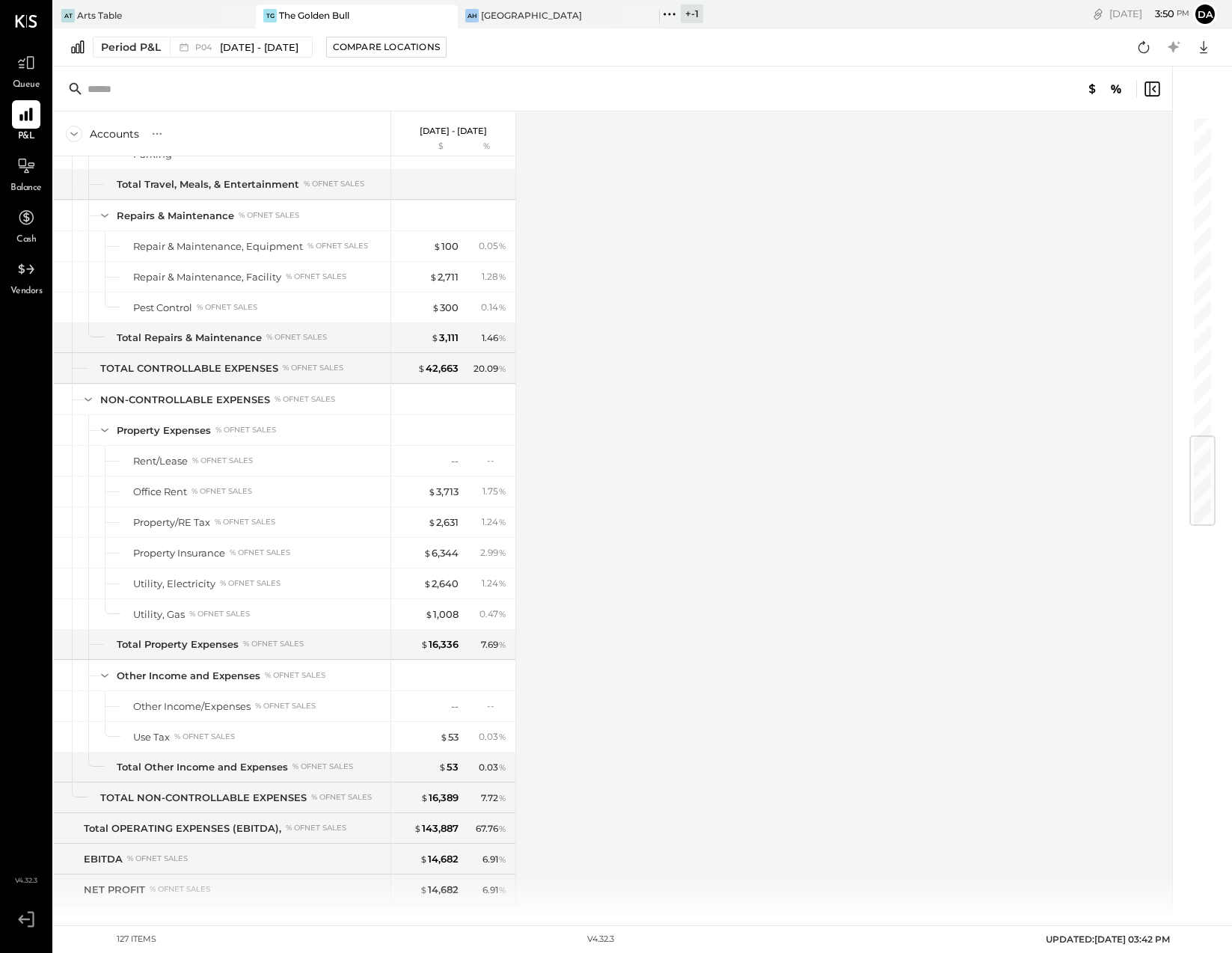
scroll to position [2677, 0]
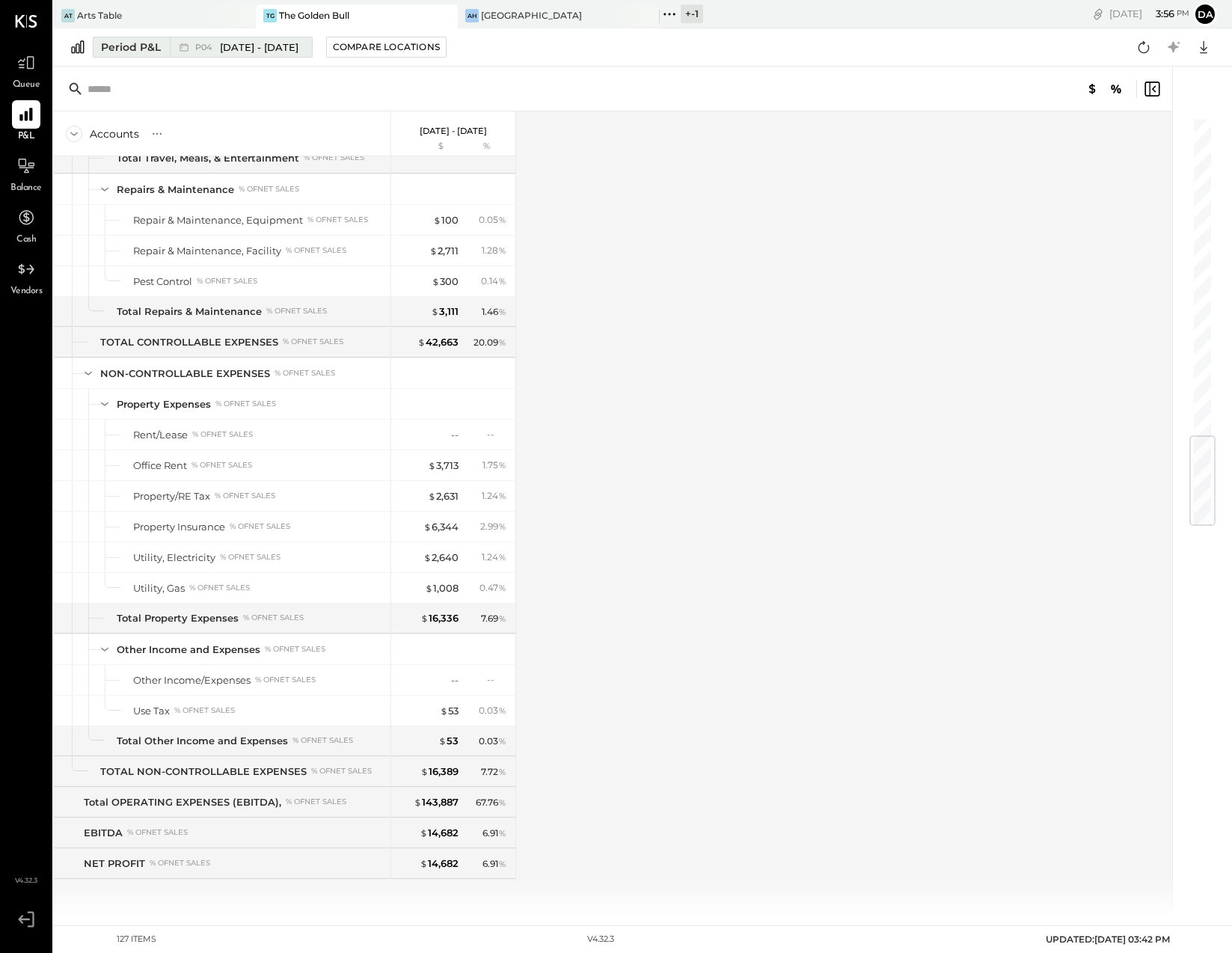
click at [187, 44] on icon at bounding box center [185, 48] width 15 height 15
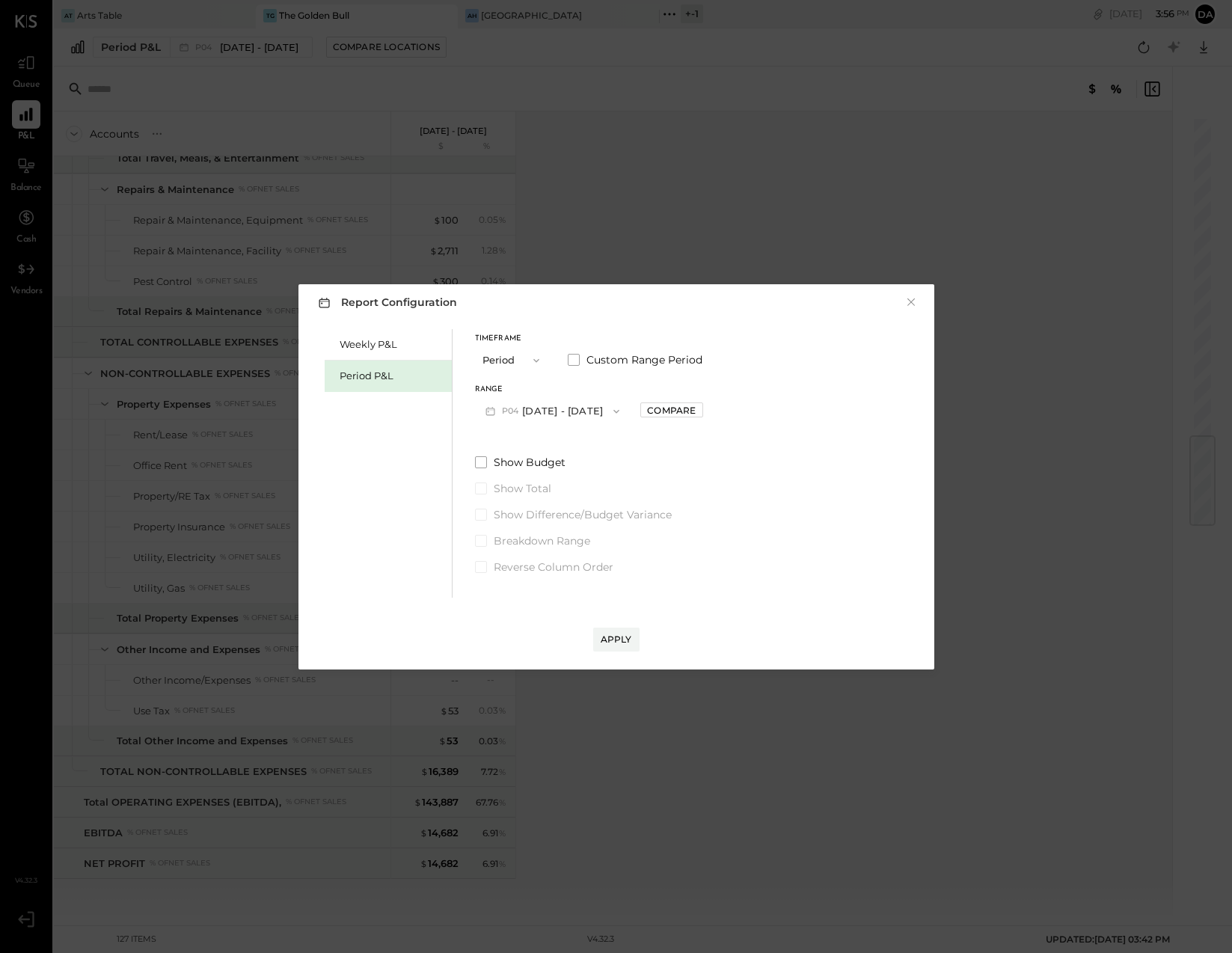
click at [492, 408] on icon "button" at bounding box center [489, 411] width 9 height 9
click at [494, 507] on span "P05" at bounding box center [493, 507] width 20 height 12
click at [616, 635] on div "Apply" at bounding box center [616, 638] width 31 height 12
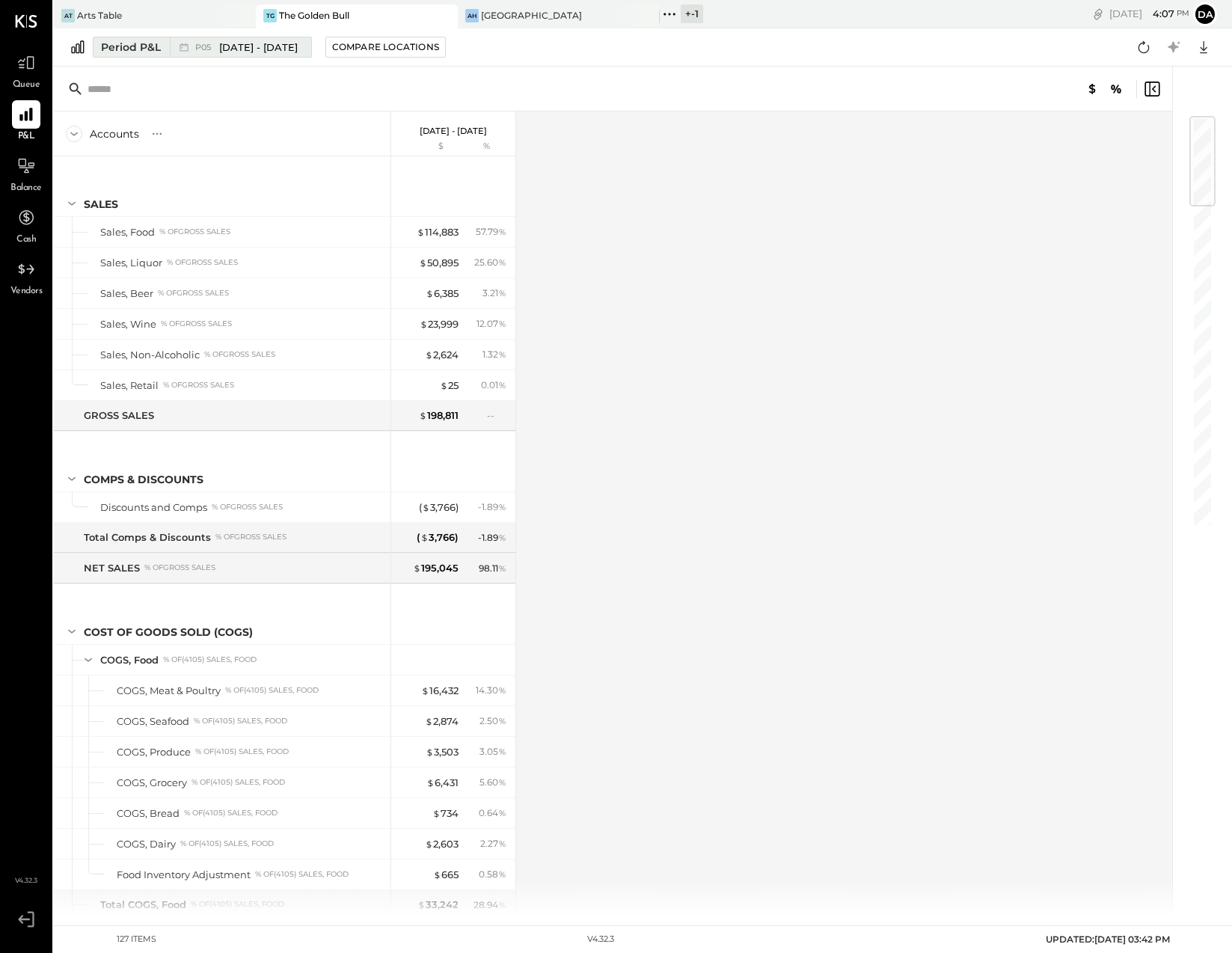
click at [140, 41] on div "Period P&L" at bounding box center [130, 48] width 60 height 15
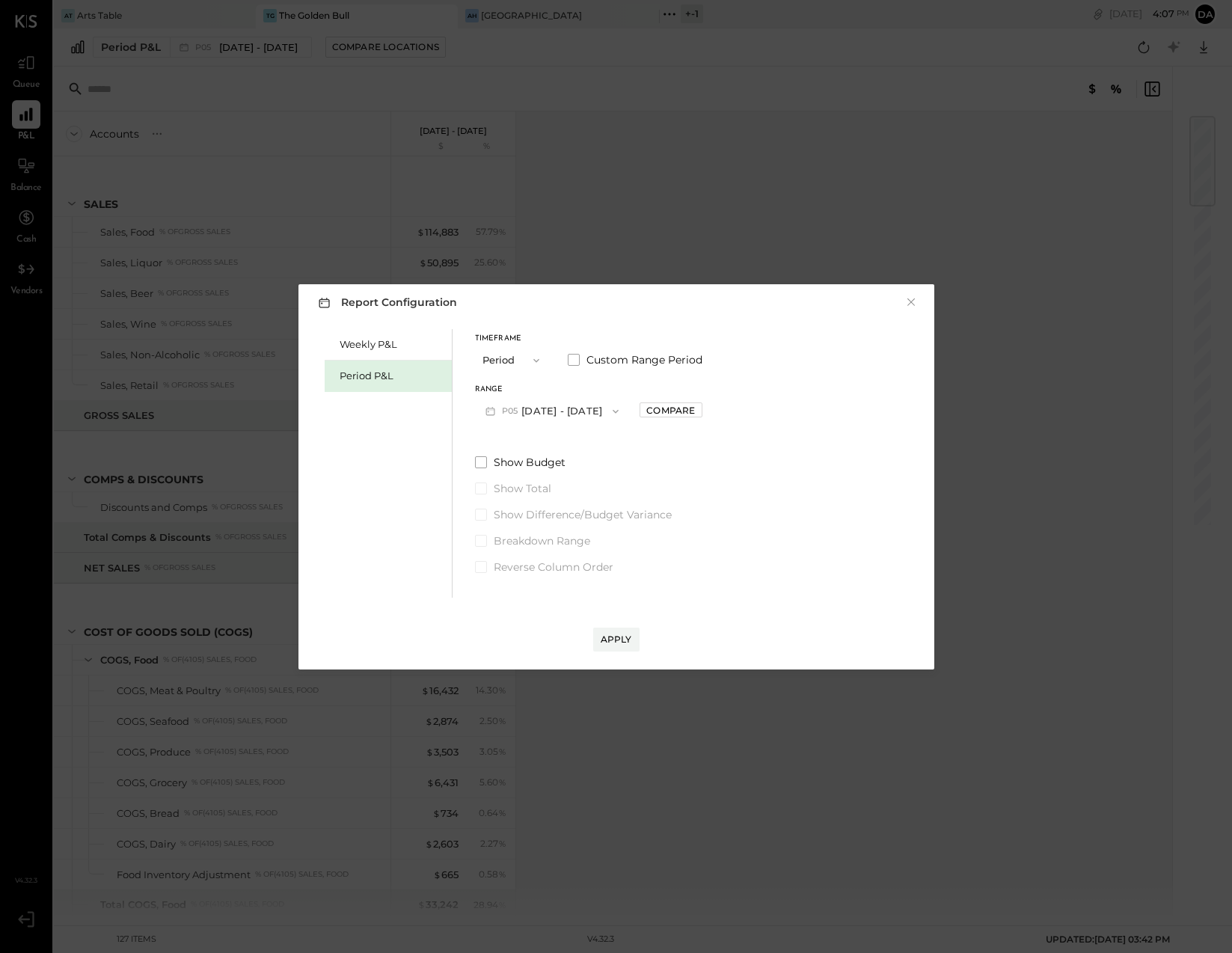
click at [506, 409] on span "P05" at bounding box center [512, 411] width 20 height 12
click at [519, 438] on span "[DATE] - [DATE]" at bounding box center [545, 443] width 71 height 12
click at [616, 642] on div "Apply" at bounding box center [616, 638] width 31 height 12
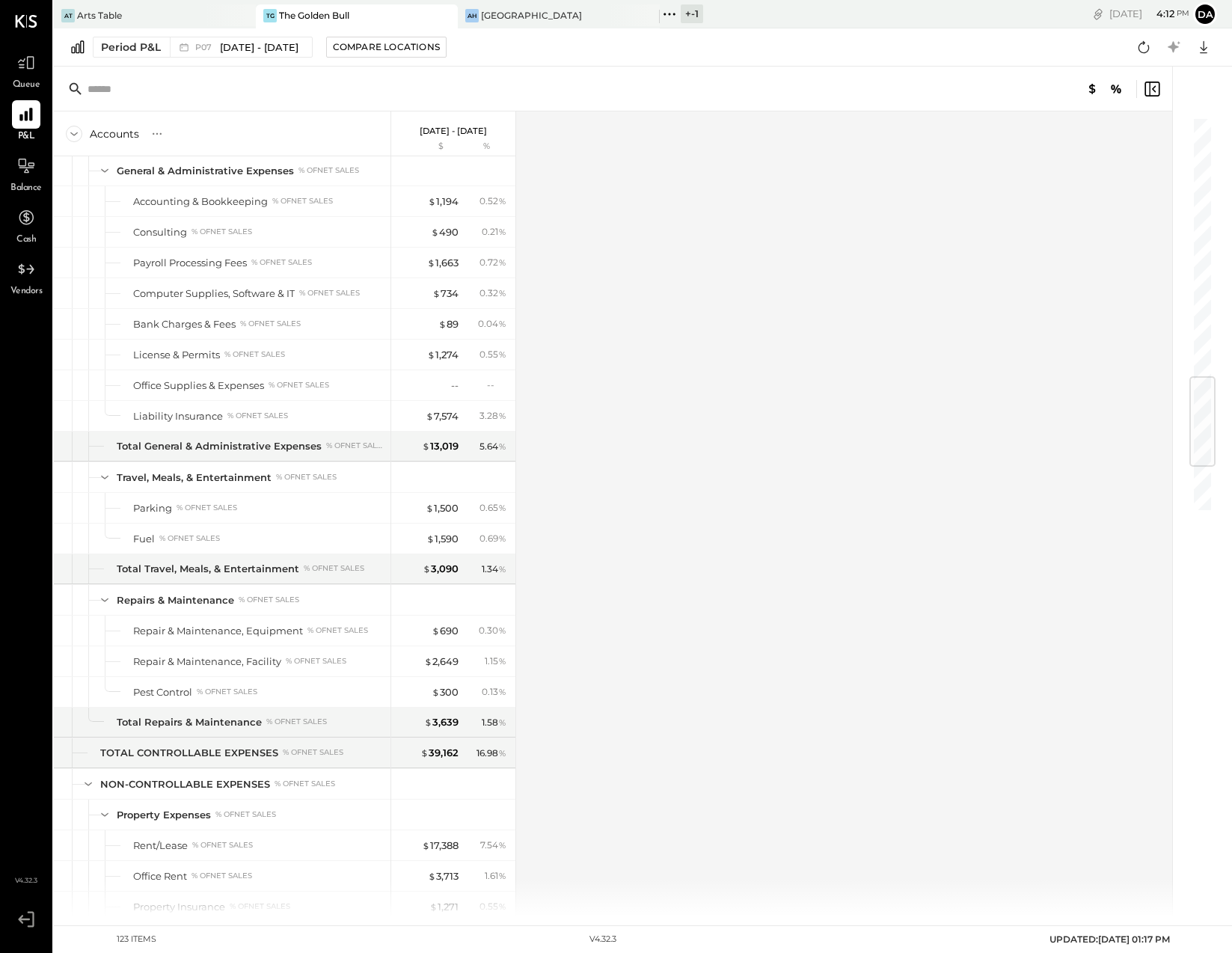
scroll to position [2184, 0]
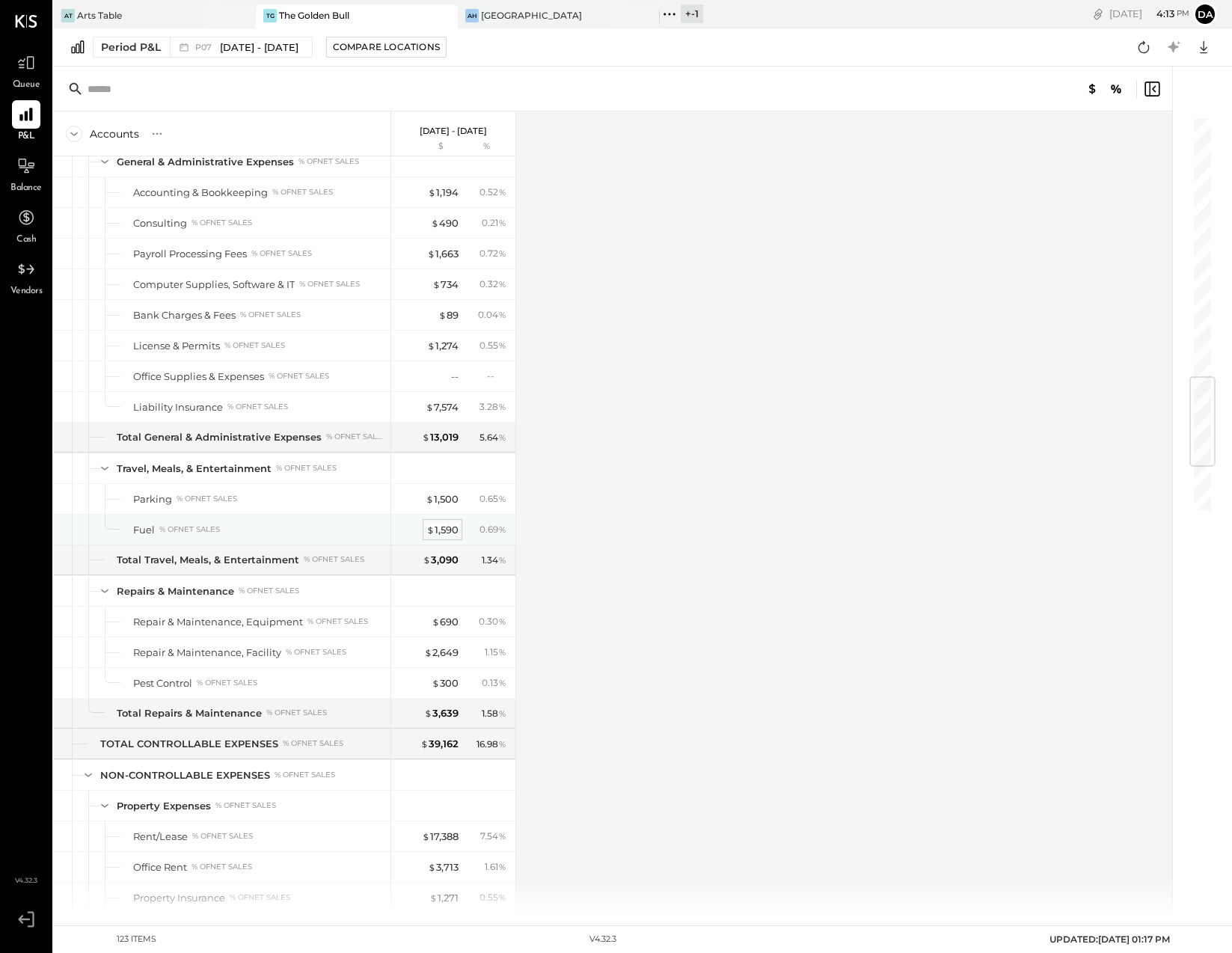
click at [444, 526] on div "$ 1,590" at bounding box center [442, 530] width 32 height 14
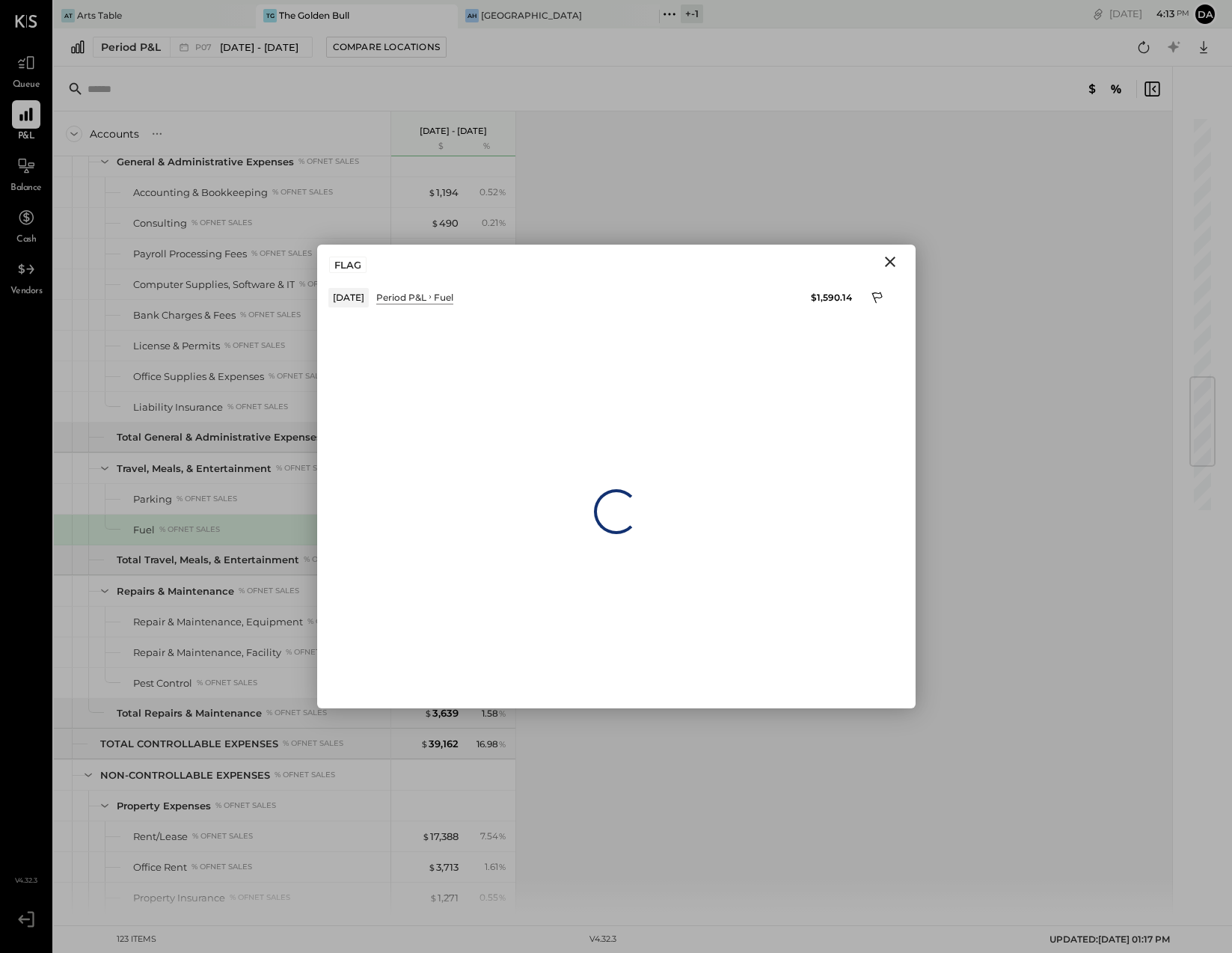
click at [888, 263] on icon "Close" at bounding box center [890, 262] width 10 height 10
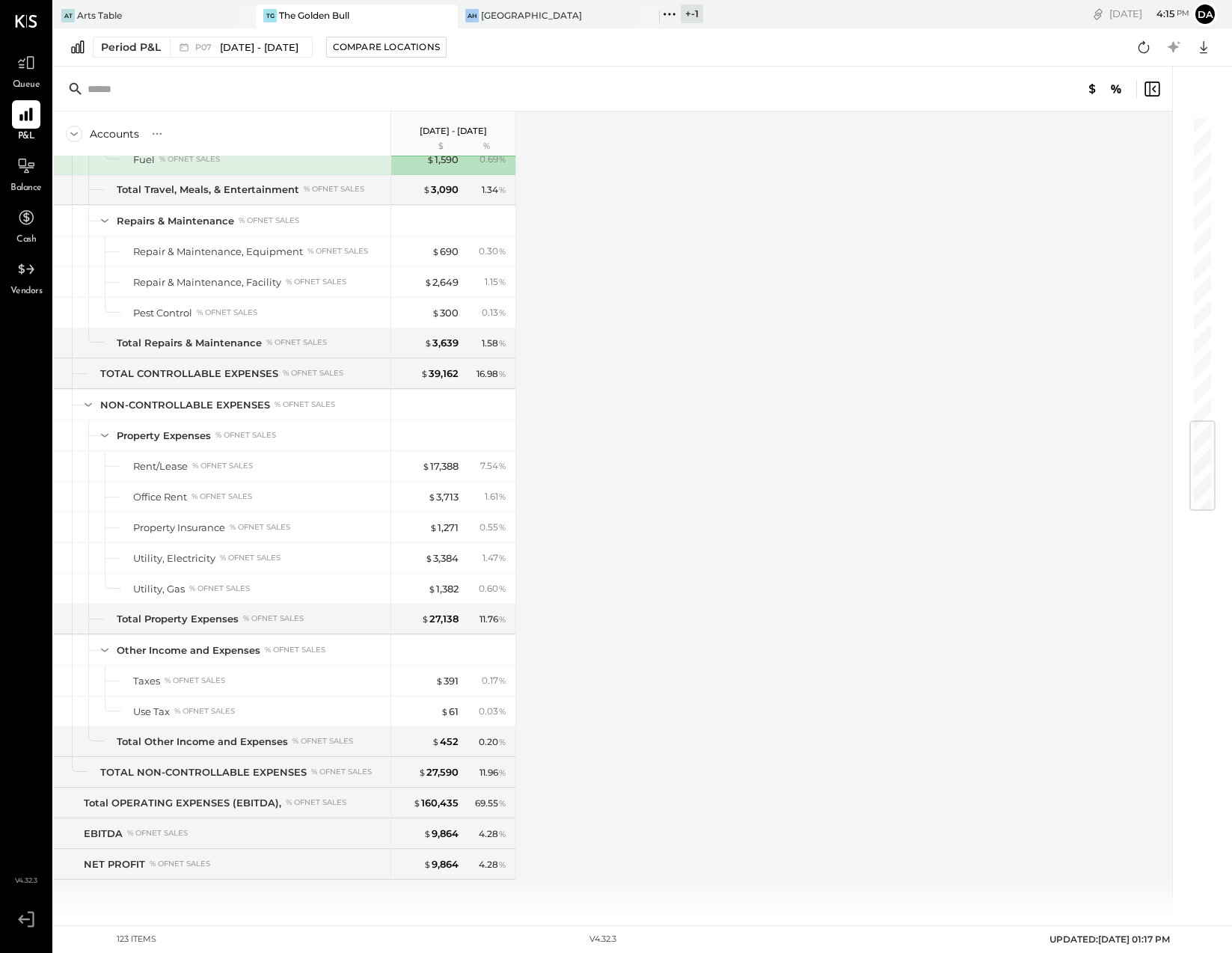
scroll to position [2555, 0]
click at [189, 45] on icon at bounding box center [185, 48] width 15 height 15
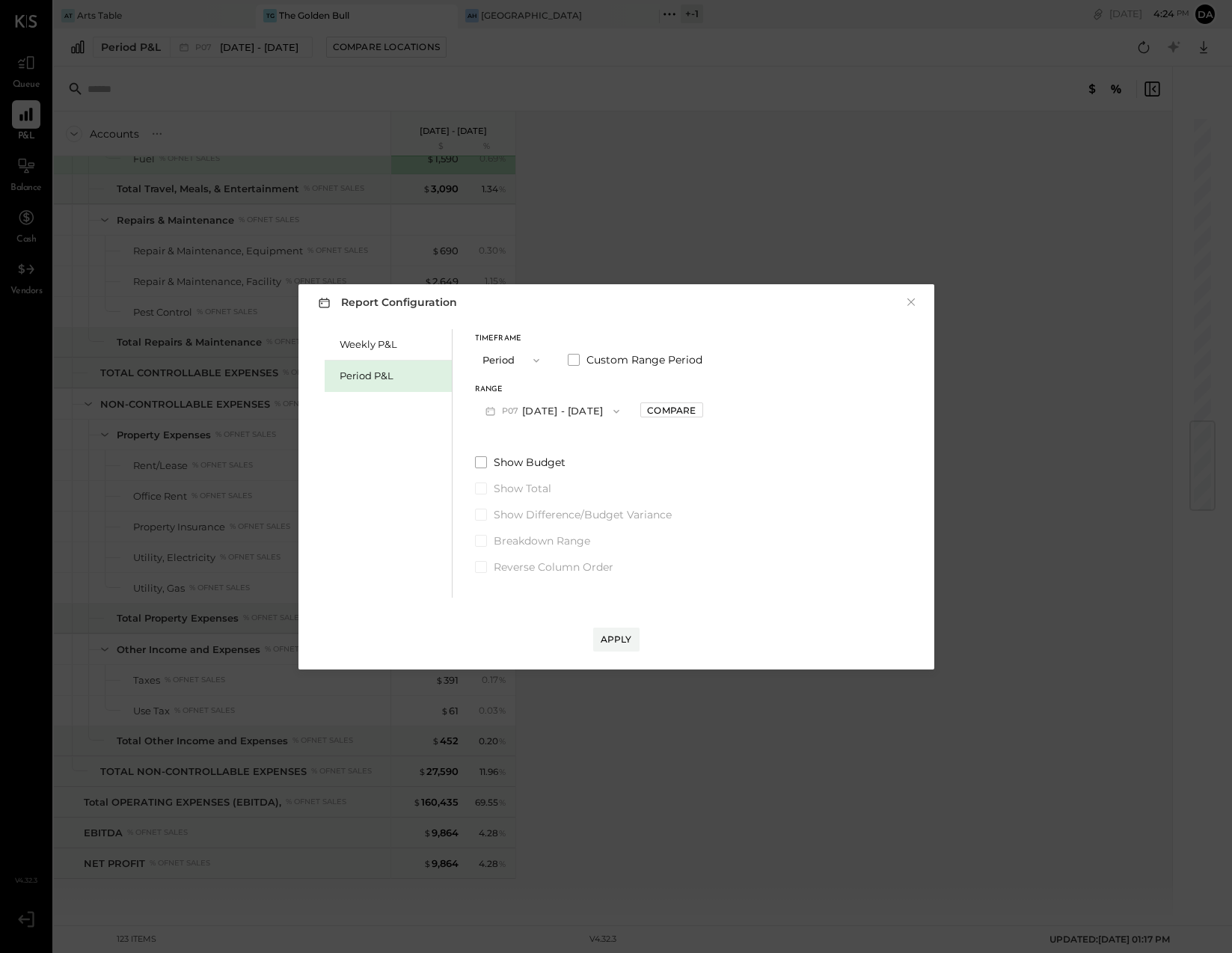
click at [522, 410] on button "P07 [DATE] - [DATE]" at bounding box center [553, 411] width 156 height 28
click at [510, 554] on span "[DATE] - [DATE]" at bounding box center [545, 554] width 71 height 12
click at [613, 633] on div "Apply" at bounding box center [616, 638] width 31 height 12
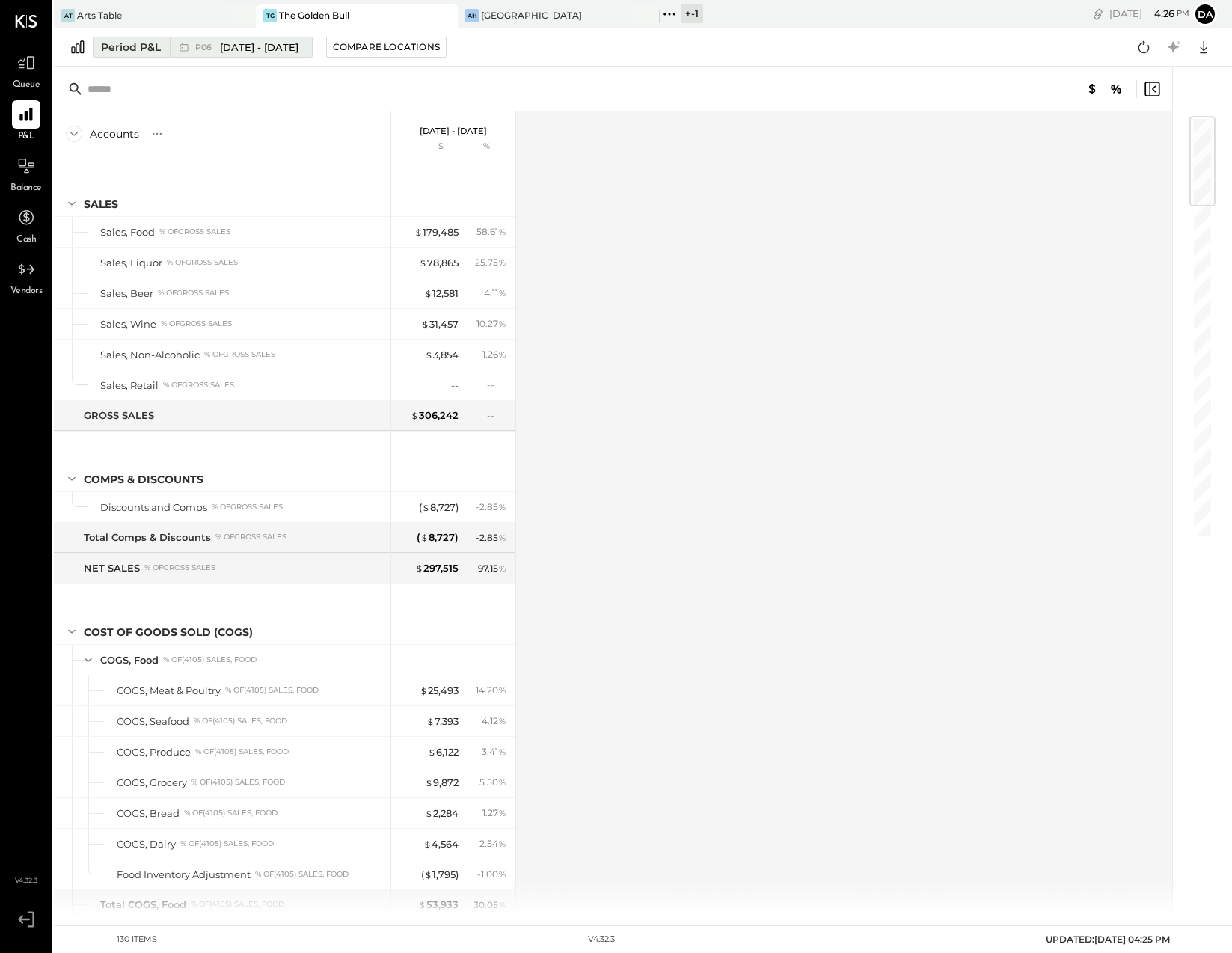
click at [117, 42] on div "Period P&L" at bounding box center [130, 48] width 60 height 15
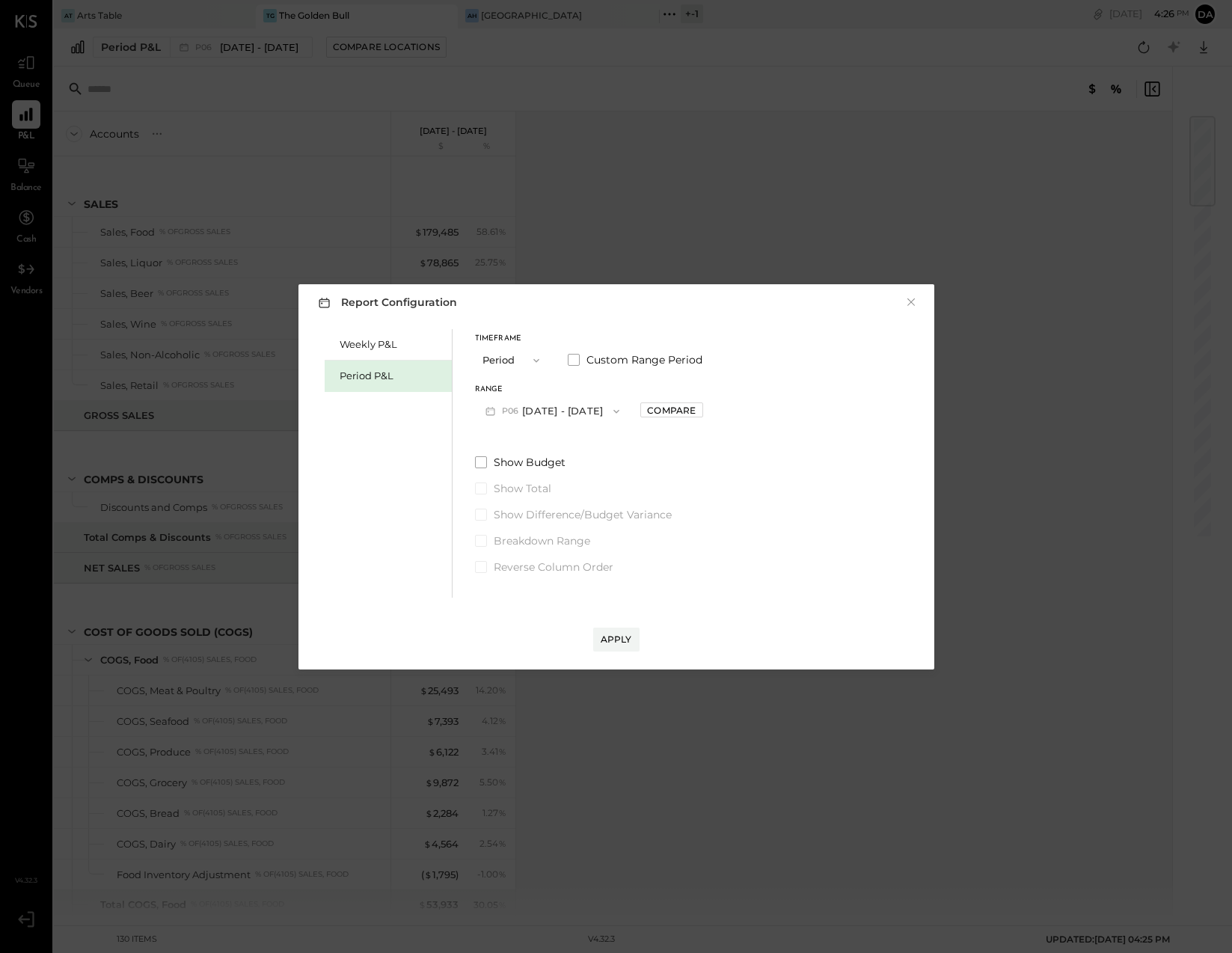
click at [486, 408] on icon "button" at bounding box center [489, 411] width 9 height 9
click at [515, 476] on span "[DATE] - [DATE]" at bounding box center [545, 475] width 71 height 12
click at [618, 646] on button "Apply" at bounding box center [616, 639] width 47 height 24
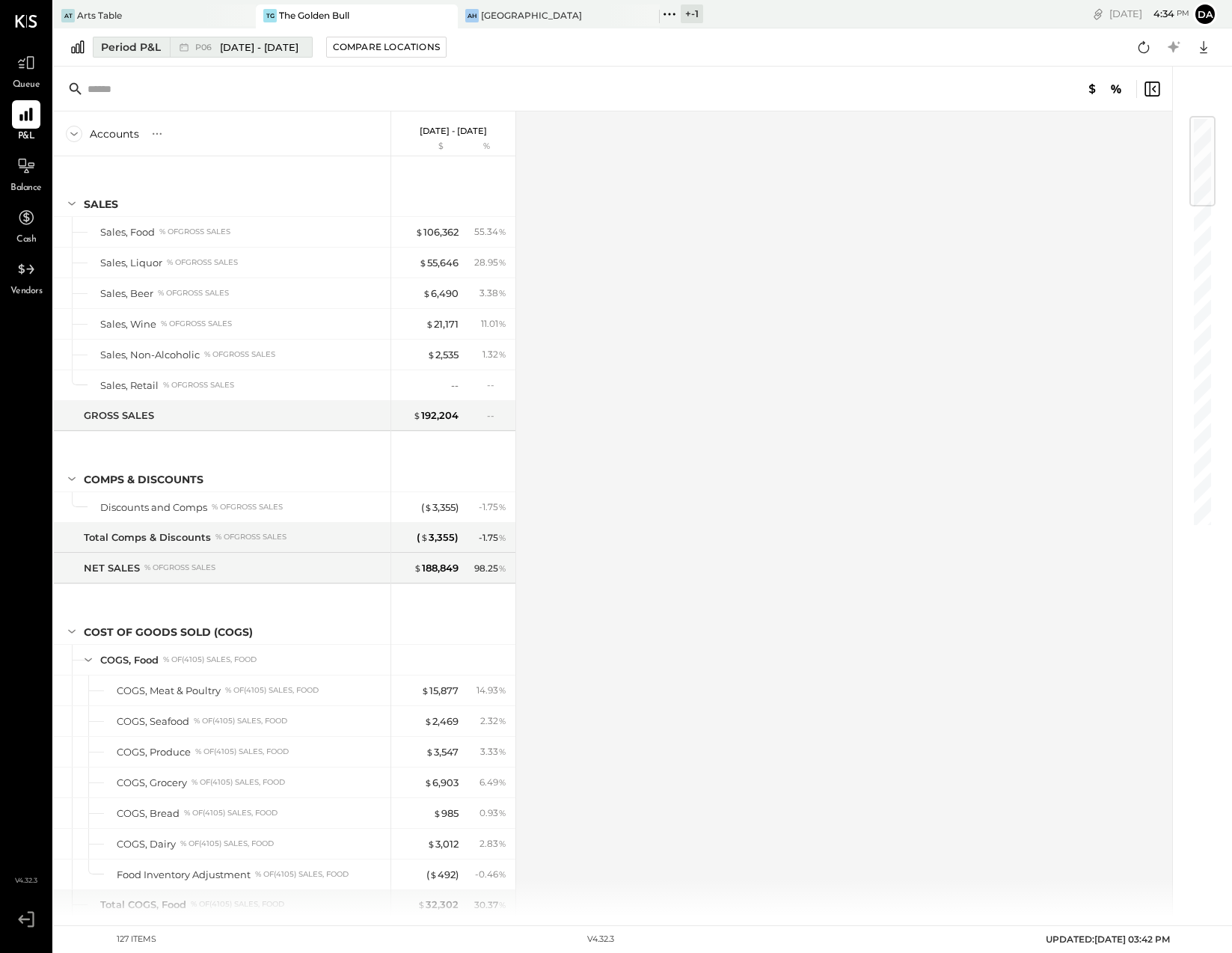
click at [124, 44] on div "Period P&L" at bounding box center [130, 48] width 60 height 15
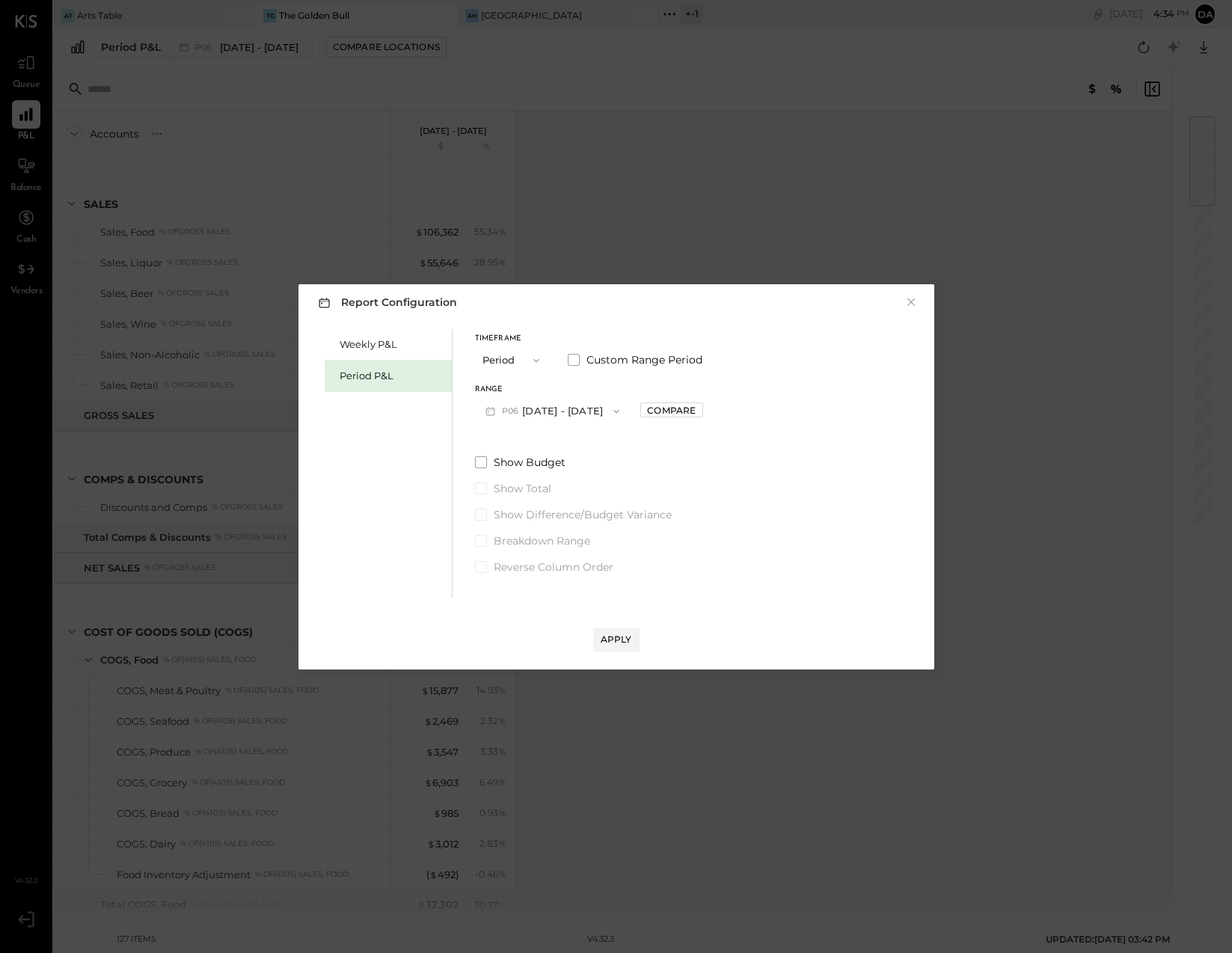
click at [487, 403] on icon "button" at bounding box center [490, 411] width 16 height 16
click at [485, 505] on span "P05" at bounding box center [493, 507] width 20 height 12
click at [618, 642] on div "Apply" at bounding box center [616, 638] width 31 height 12
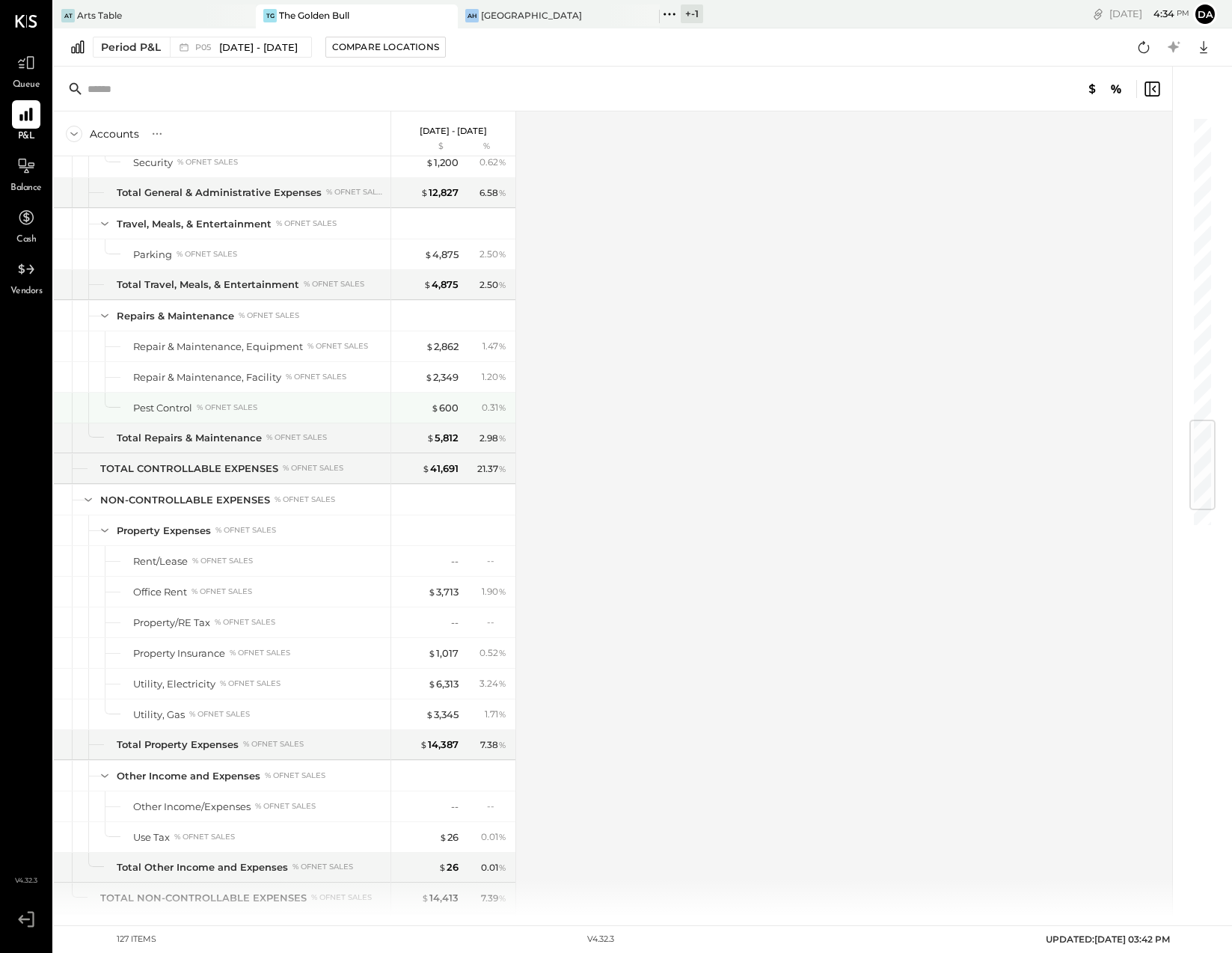
scroll to position [2677, 0]
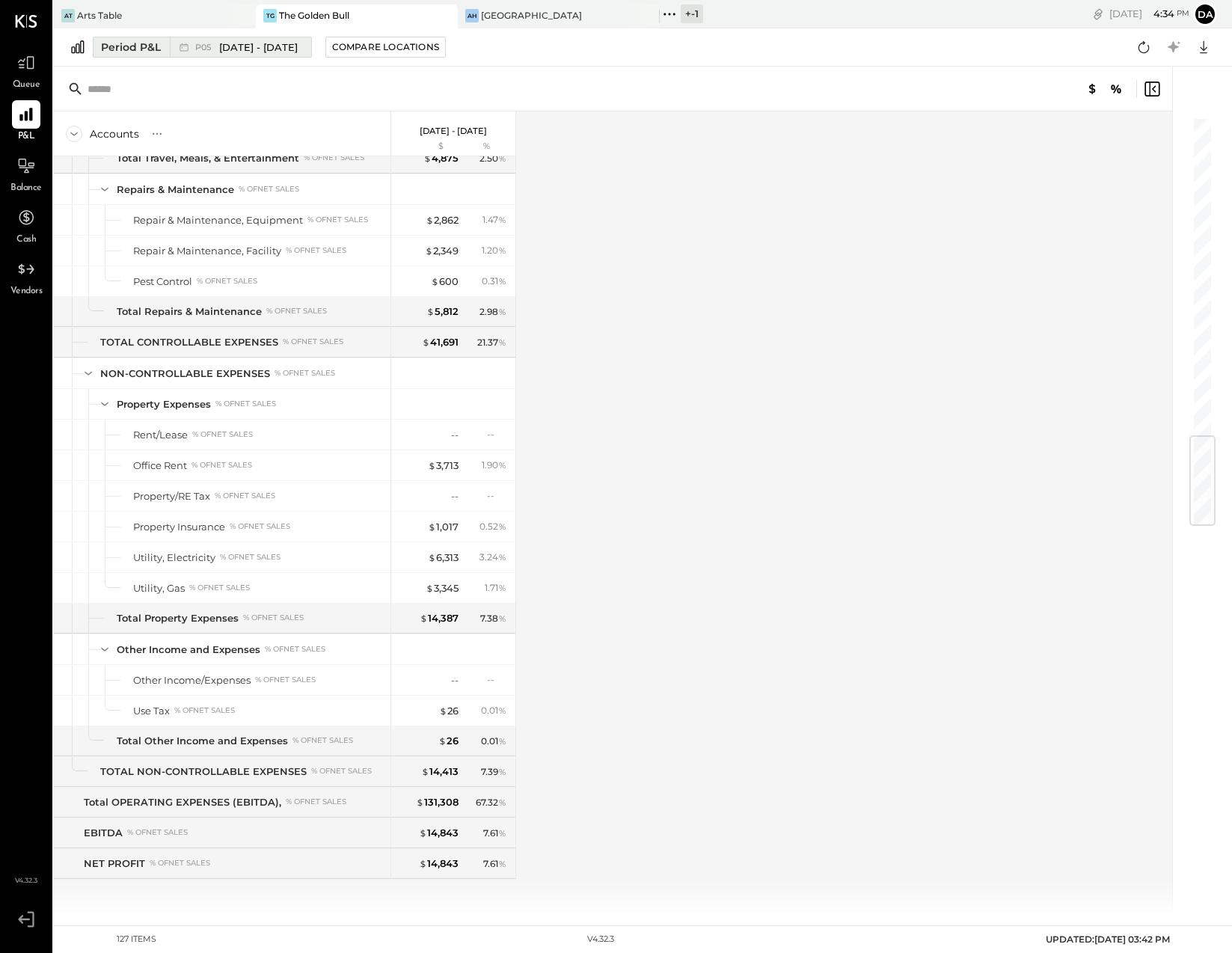
click at [212, 49] on span "P05" at bounding box center [205, 48] width 20 height 9
